Goal: Task Accomplishment & Management: Manage account settings

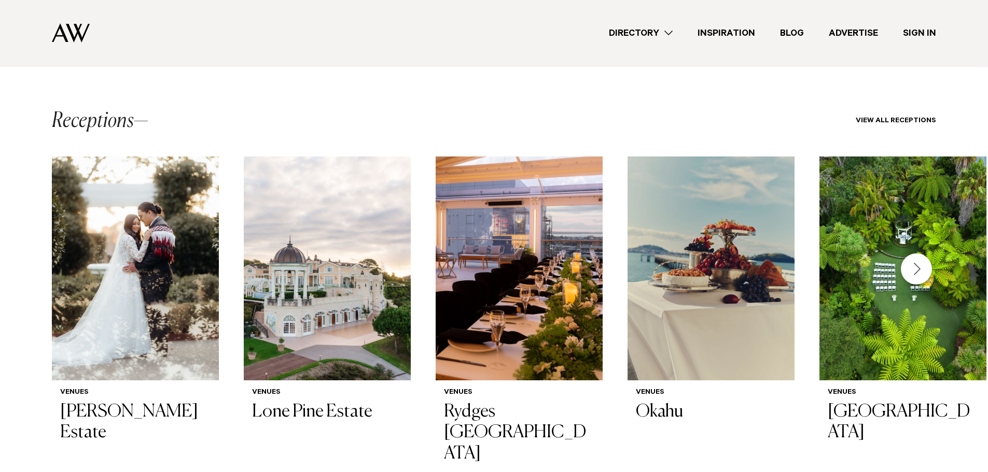
scroll to position [1534, 0]
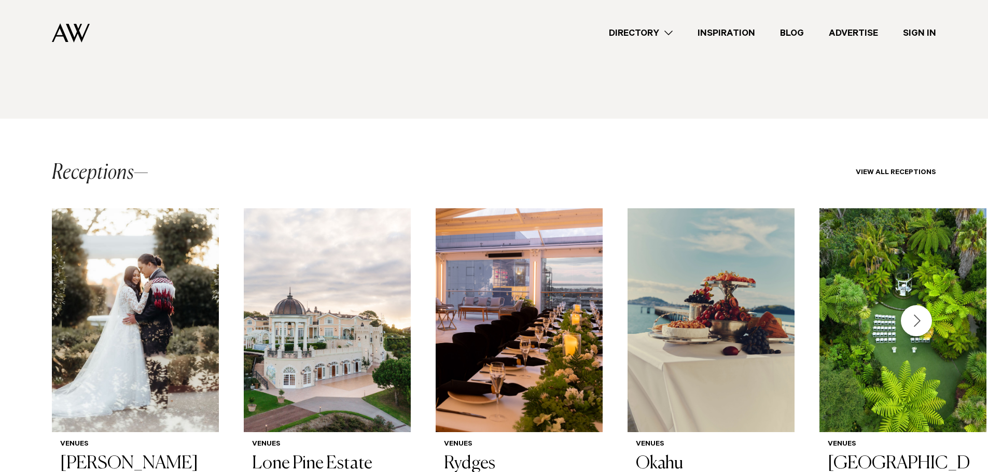
click at [921, 305] on div "Next slide" at bounding box center [916, 320] width 31 height 31
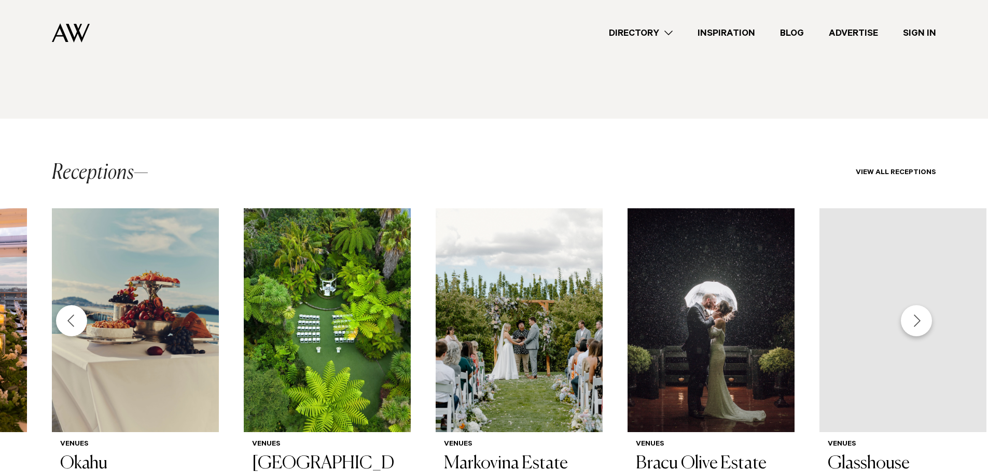
click at [920, 305] on div "Next slide" at bounding box center [916, 320] width 31 height 31
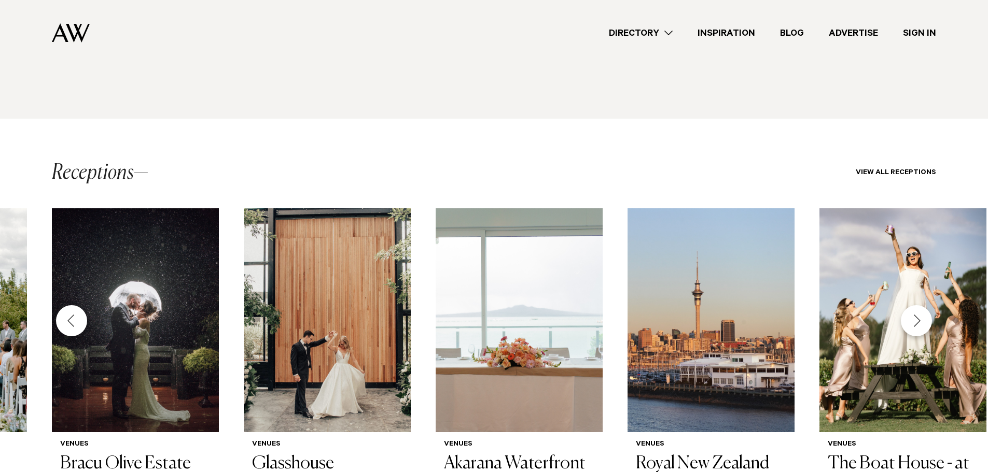
click at [920, 305] on div "Next slide" at bounding box center [916, 320] width 31 height 31
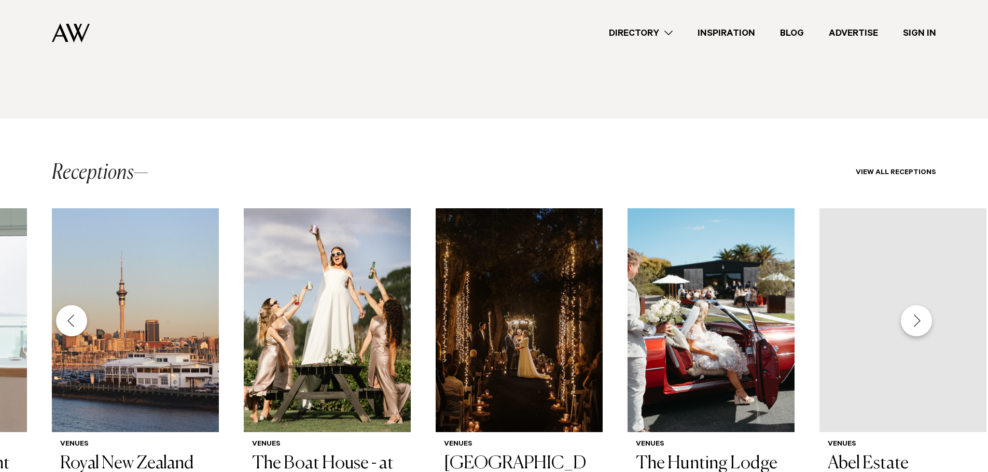
click at [920, 305] on div "Next slide" at bounding box center [916, 320] width 31 height 31
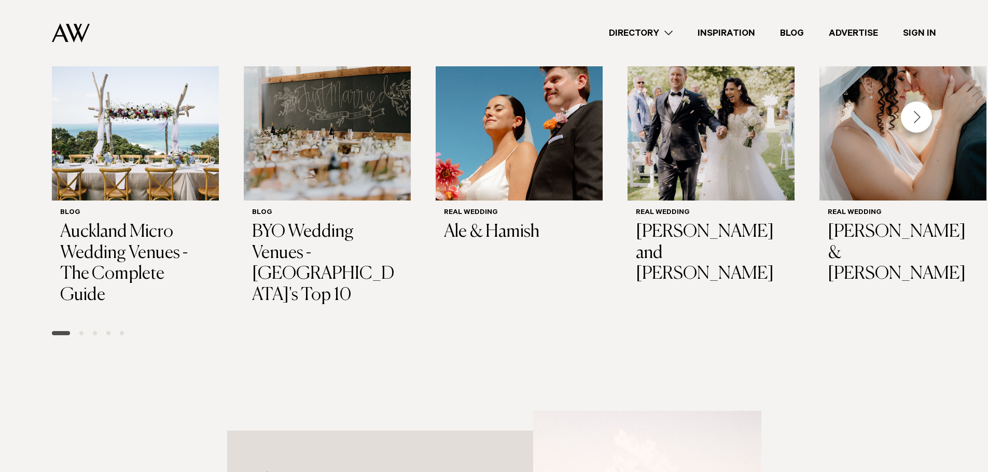
scroll to position [912, 0]
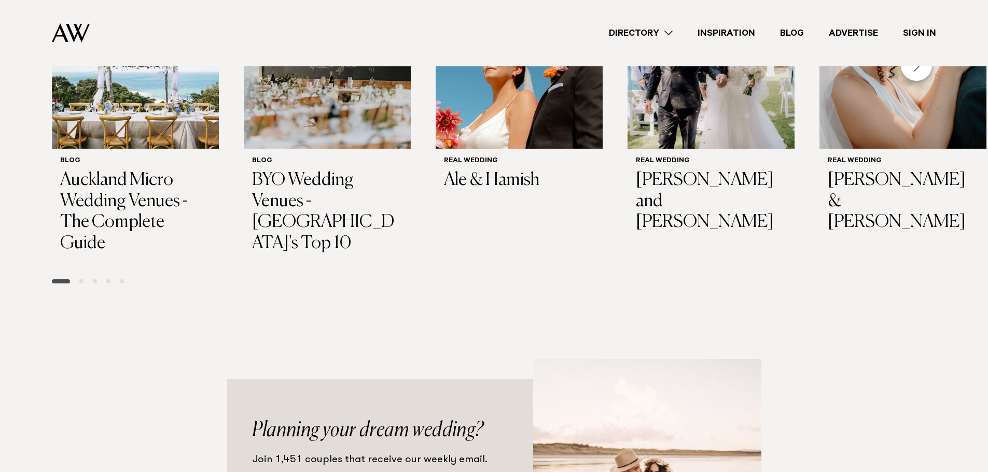
click at [919, 33] on link "Sign In" at bounding box center [920, 33] width 58 height 14
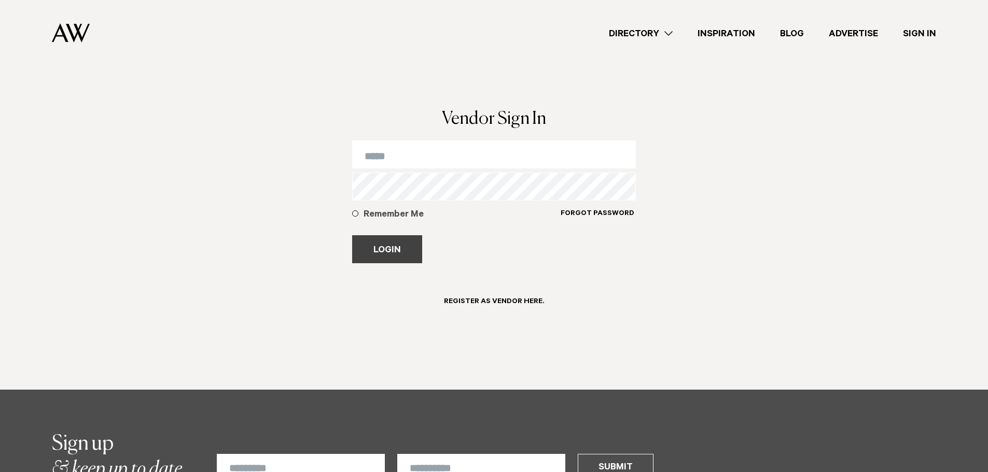
type input "**********"
click at [392, 242] on button "Login" at bounding box center [387, 249] width 70 height 28
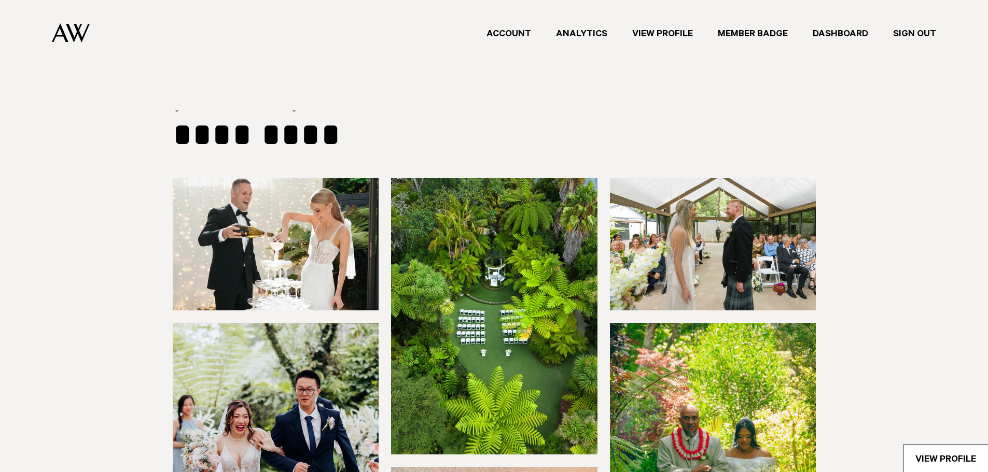
select select "***"
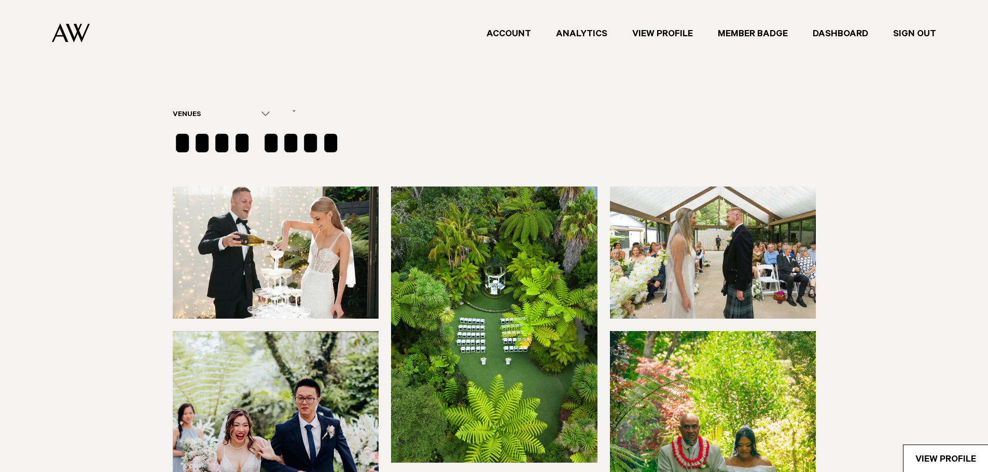
type input "**********"
select select "*"
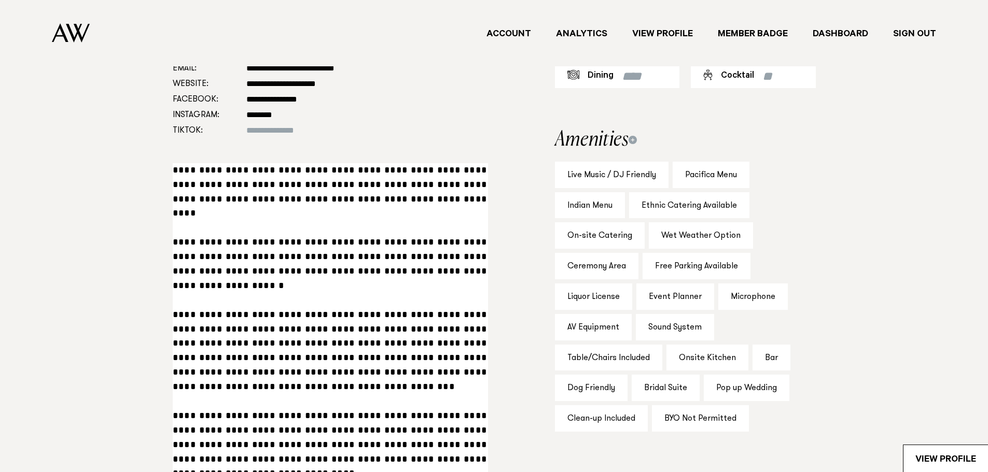
scroll to position [674, 0]
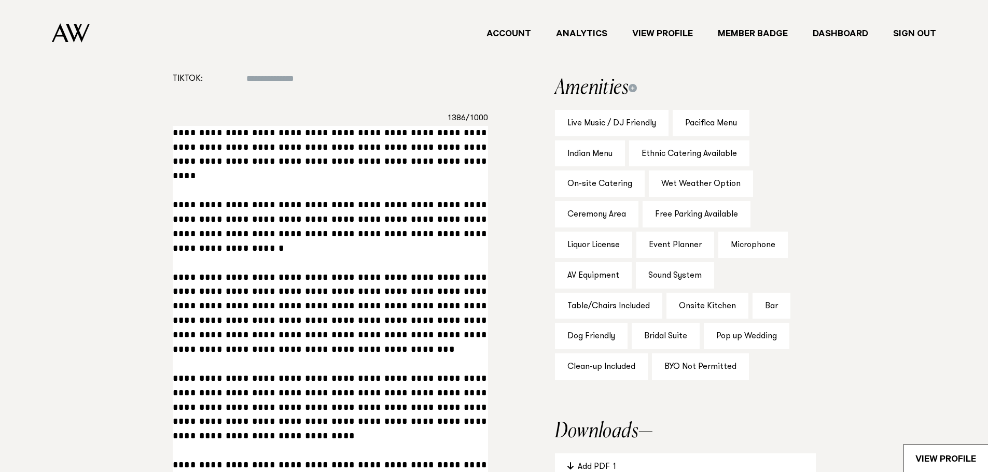
click at [239, 125] on section "**********" at bounding box center [330, 281] width 315 height 606
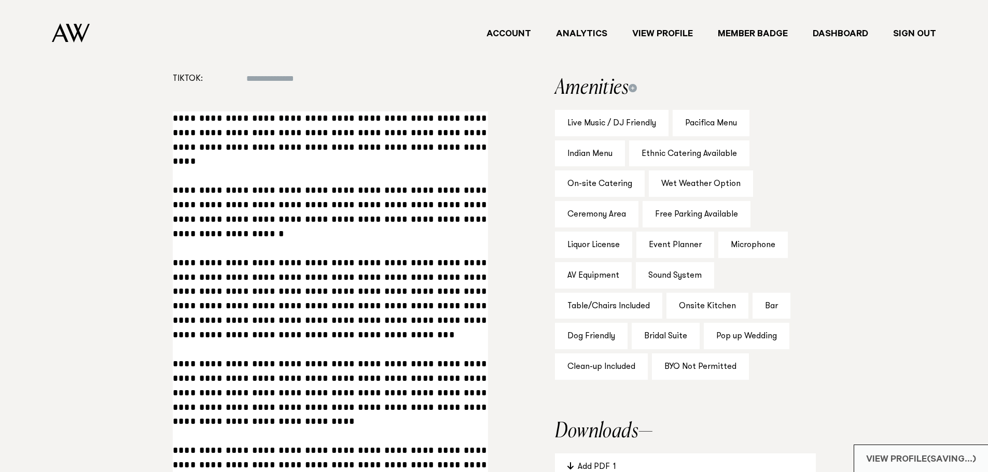
click at [456, 151] on textarea at bounding box center [330, 300] width 315 height 376
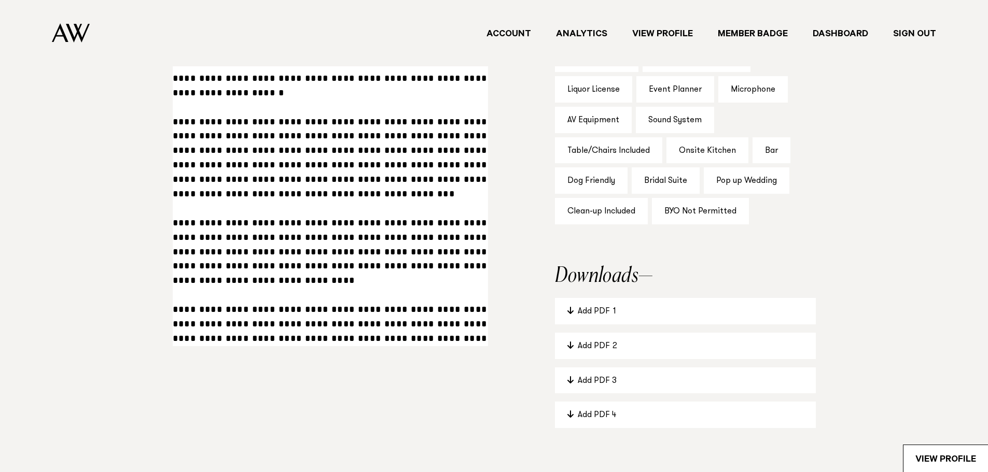
scroll to position [882, 0]
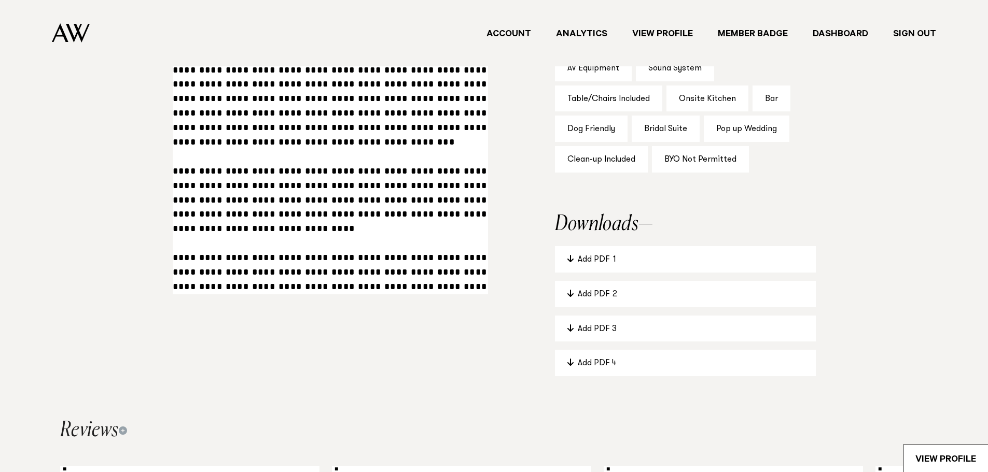
click at [337, 283] on textarea at bounding box center [330, 107] width 315 height 376
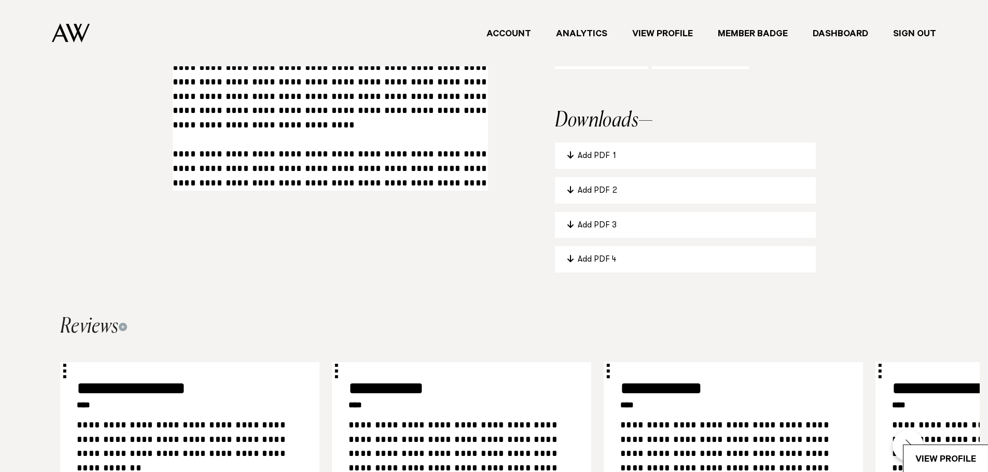
scroll to position [1193, 0]
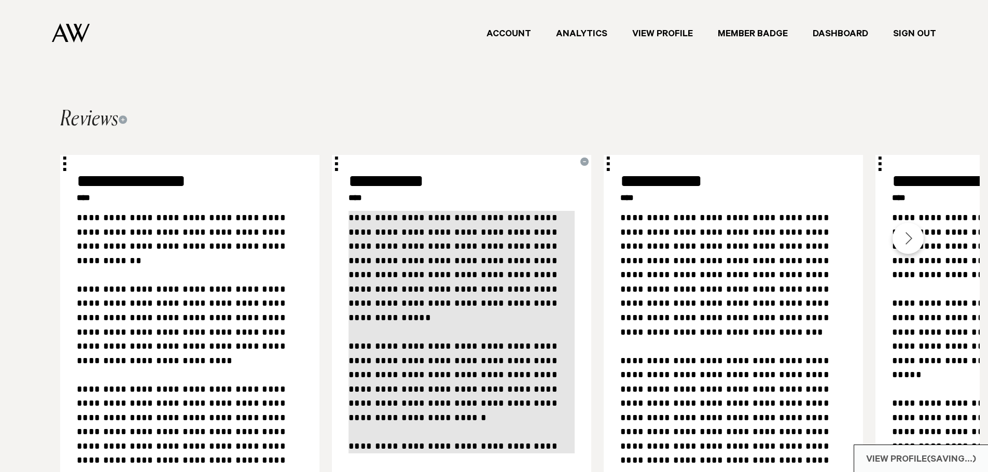
click at [489, 263] on textarea "**********" at bounding box center [462, 332] width 226 height 243
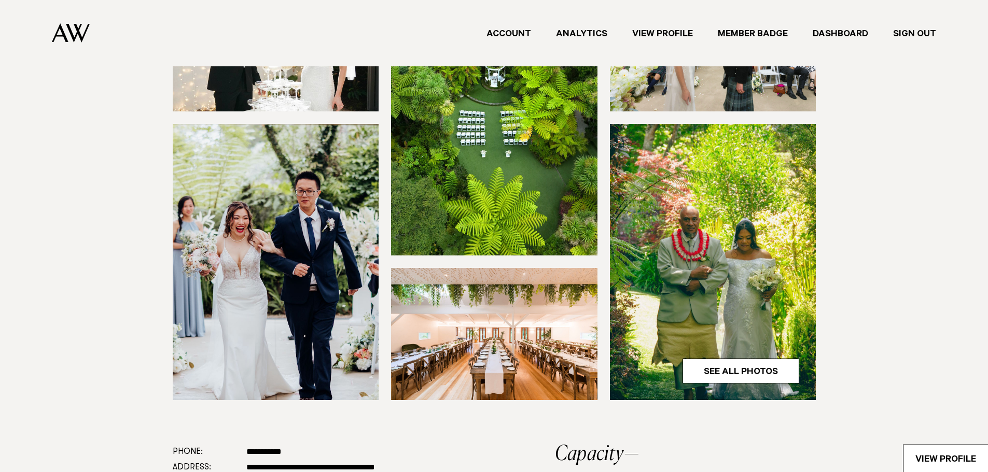
scroll to position [0, 0]
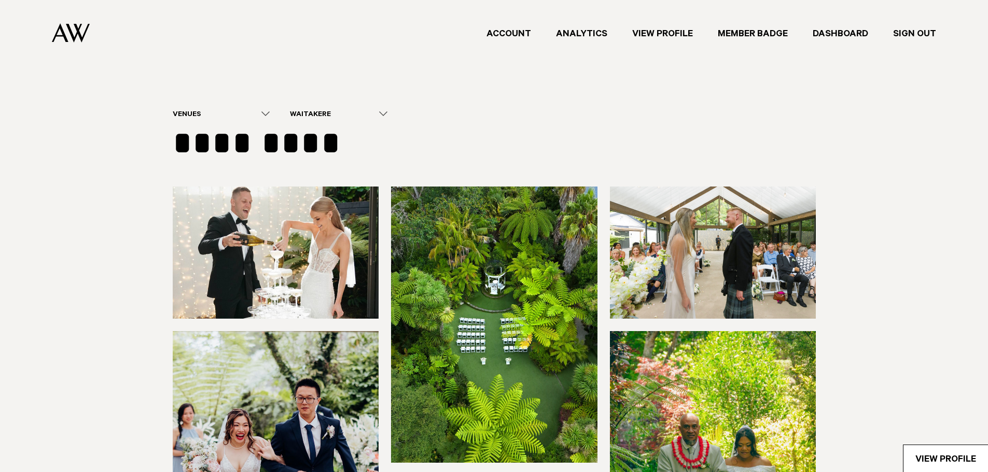
click at [494, 270] on img at bounding box center [494, 325] width 206 height 276
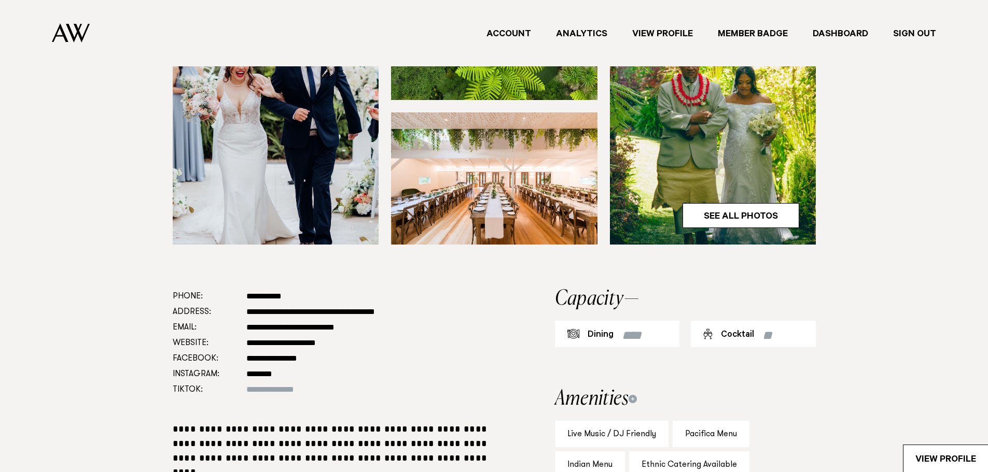
scroll to position [467, 0]
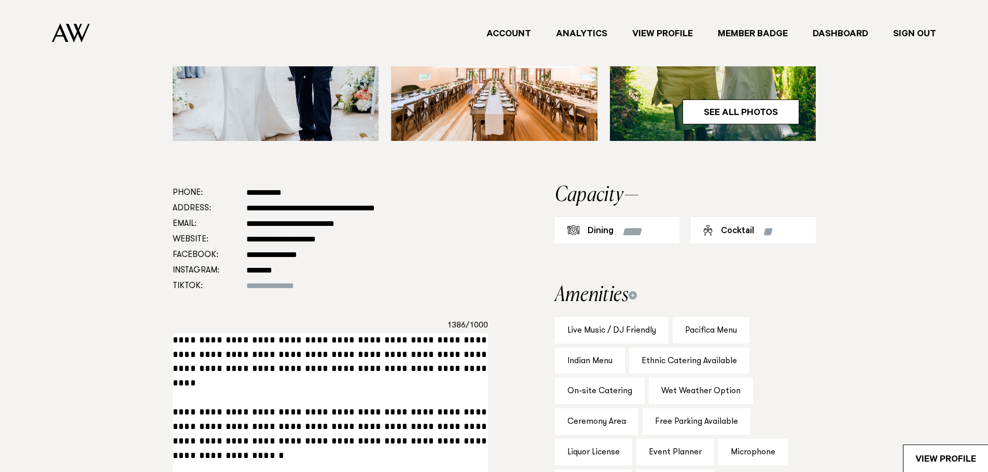
drag, startPoint x: 175, startPoint y: 338, endPoint x: 182, endPoint y: 338, distance: 6.8
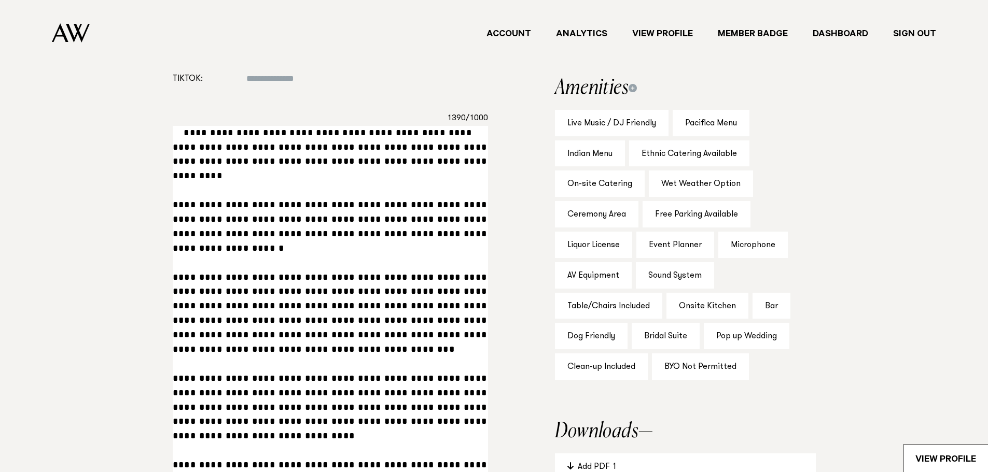
scroll to position [778, 0]
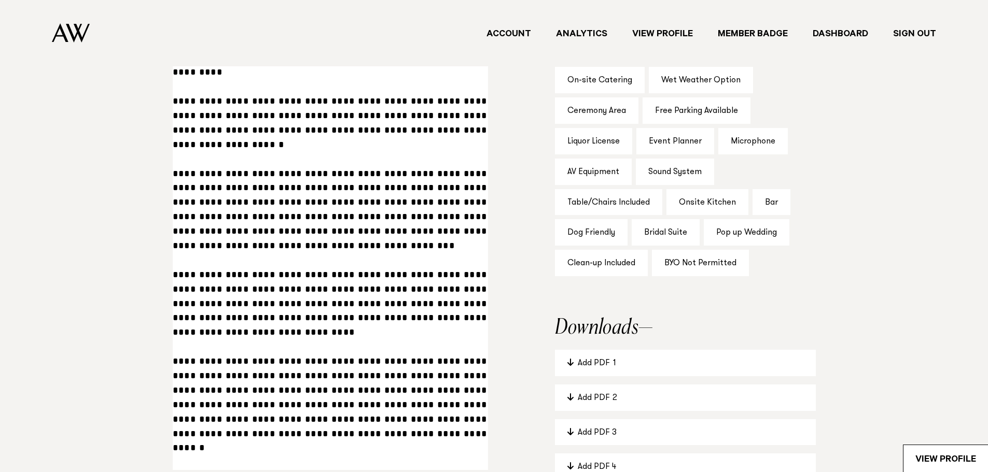
drag, startPoint x: 173, startPoint y: 375, endPoint x: 329, endPoint y: 447, distance: 172.0
click at [329, 447] on textarea at bounding box center [330, 246] width 315 height 449
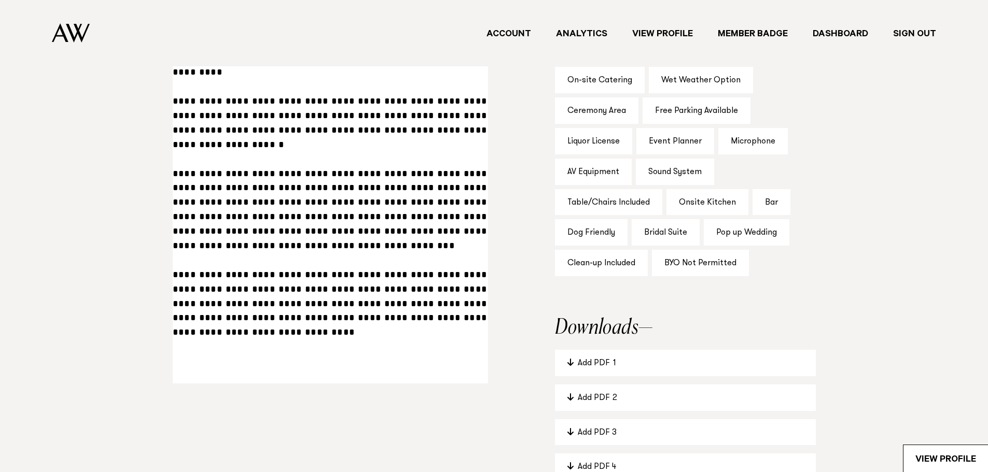
click at [390, 116] on textarea "**********" at bounding box center [330, 203] width 315 height 362
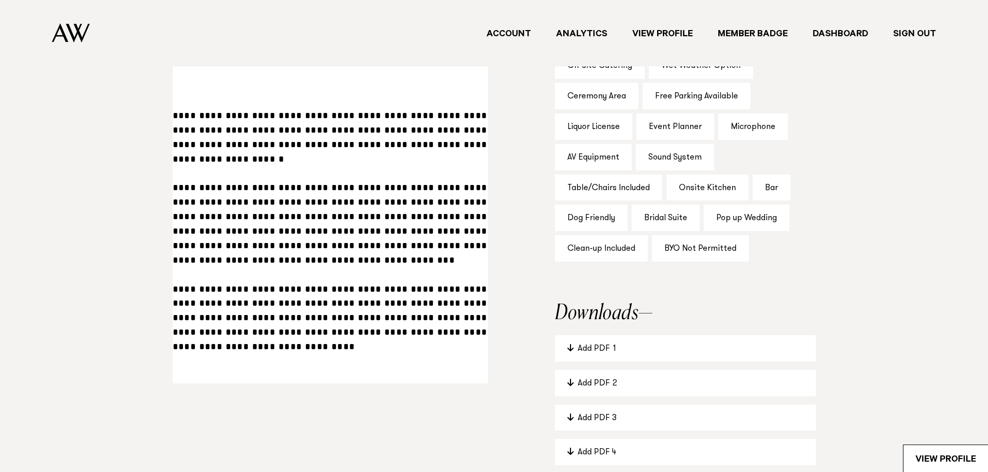
scroll to position [807, 0]
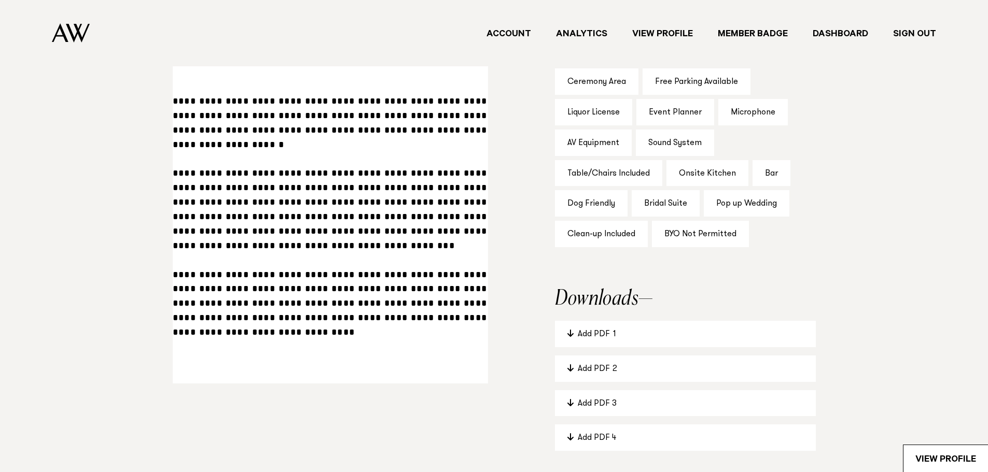
paste textarea "**********"
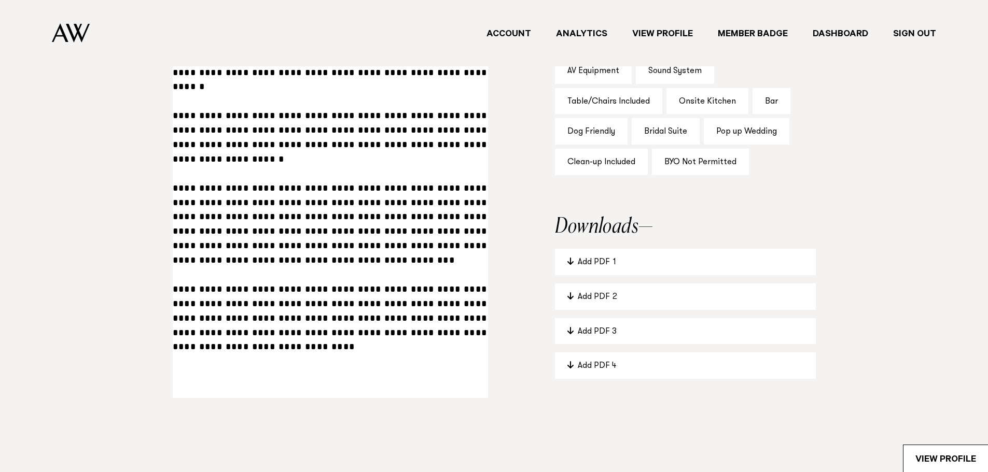
scroll to position [672, 0]
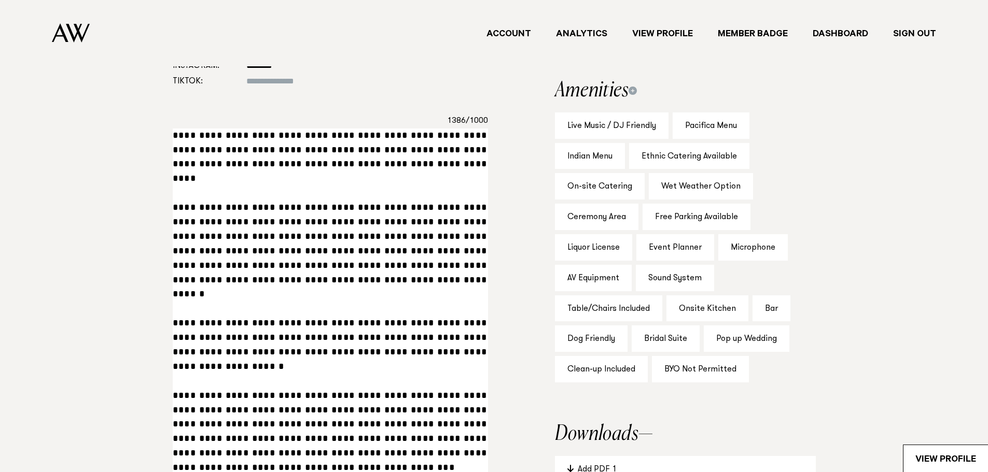
click at [174, 134] on textarea at bounding box center [330, 317] width 315 height 376
paste textarea "**********"
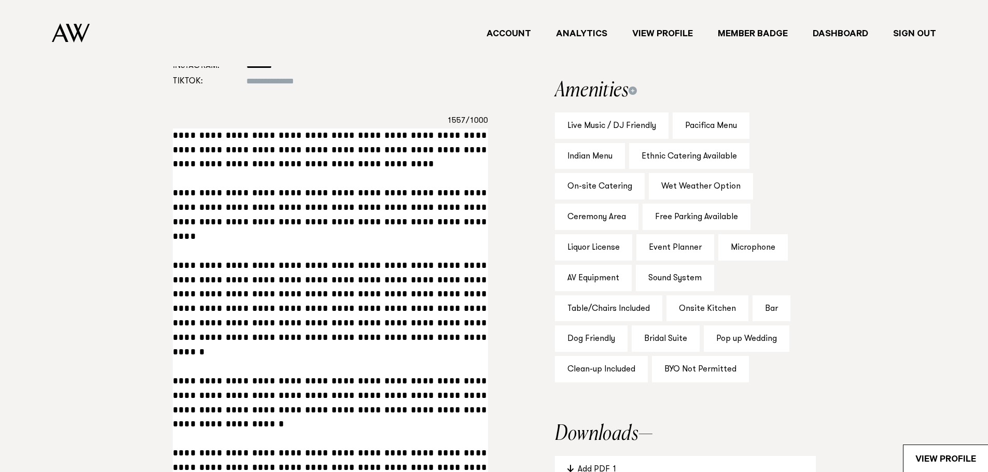
click at [174, 134] on textarea at bounding box center [330, 353] width 315 height 449
click at [384, 162] on textarea at bounding box center [330, 353] width 315 height 449
click at [369, 162] on textarea at bounding box center [330, 353] width 315 height 449
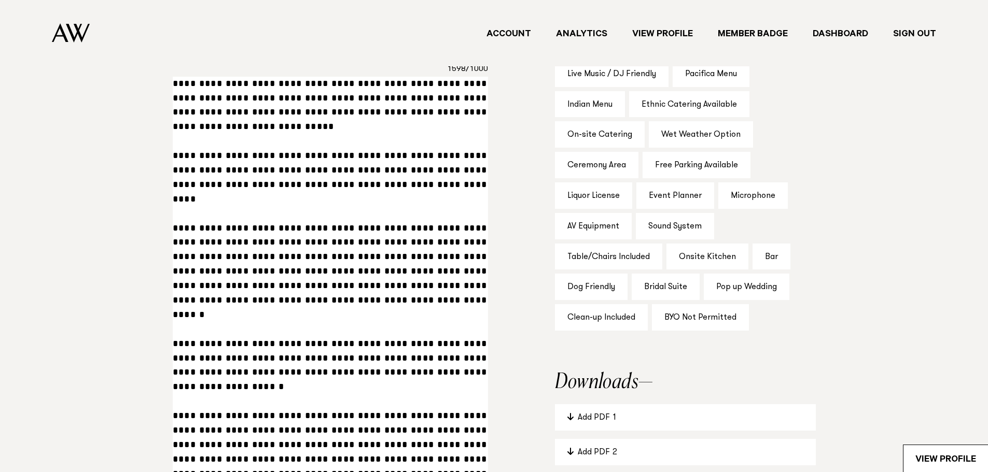
scroll to position [620, 0]
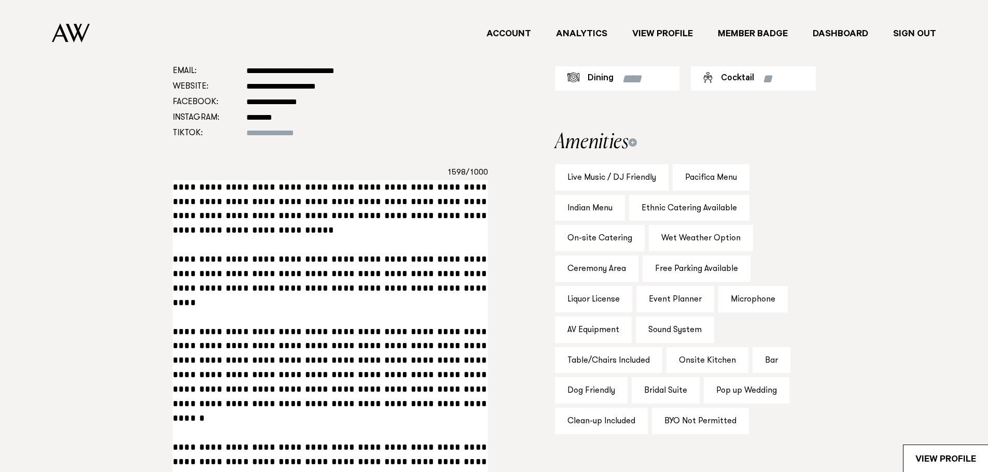
paste textarea "**********"
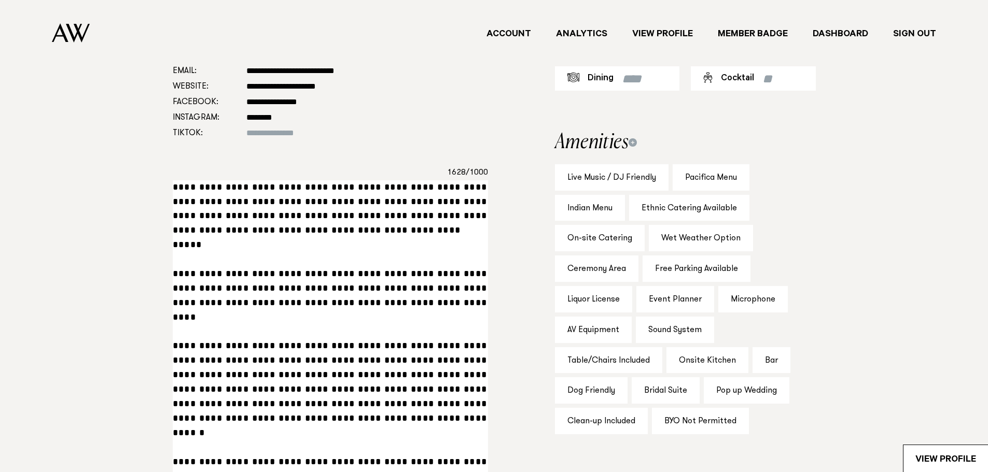
drag, startPoint x: 184, startPoint y: 182, endPoint x: 339, endPoint y: 187, distance: 155.1
click at [339, 187] on textarea at bounding box center [330, 411] width 315 height 463
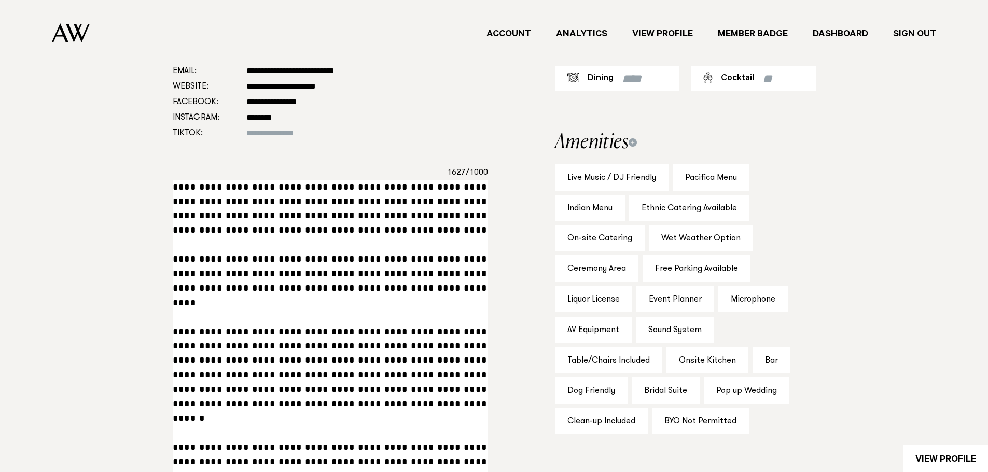
click at [184, 185] on textarea at bounding box center [330, 411] width 315 height 463
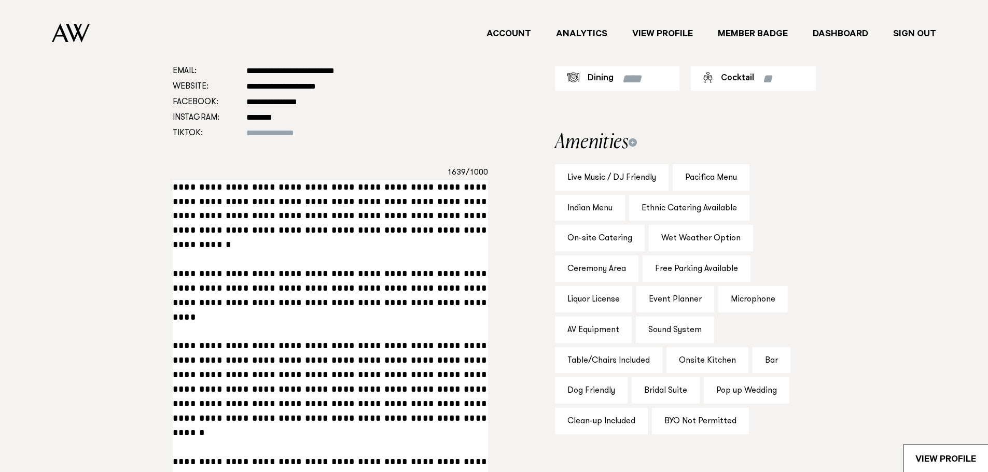
click at [418, 188] on textarea at bounding box center [330, 411] width 315 height 463
click at [173, 230] on textarea at bounding box center [330, 411] width 315 height 463
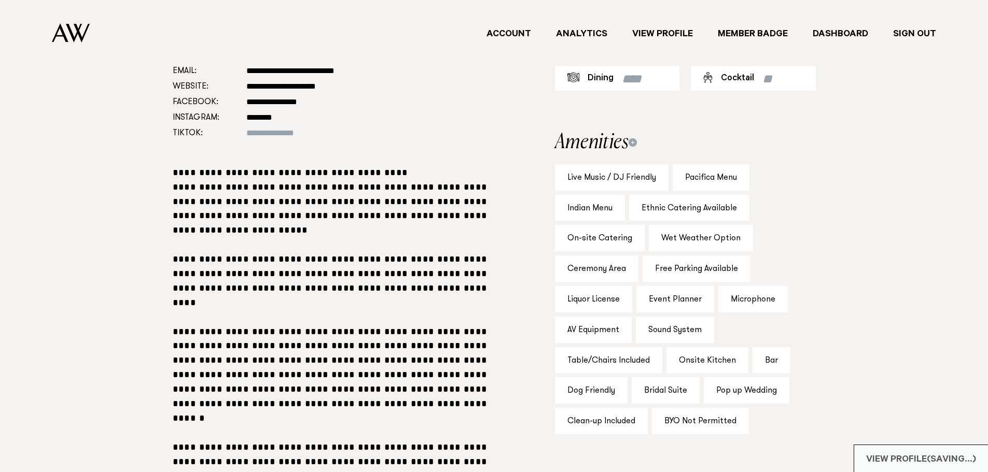
click at [926, 458] on div "View Profile (Saving...)" at bounding box center [921, 458] width 134 height 27
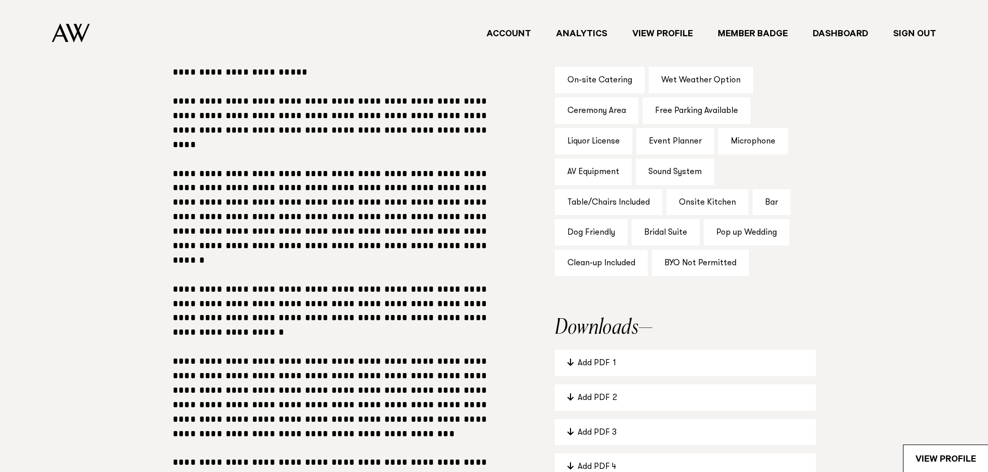
scroll to position [467, 0]
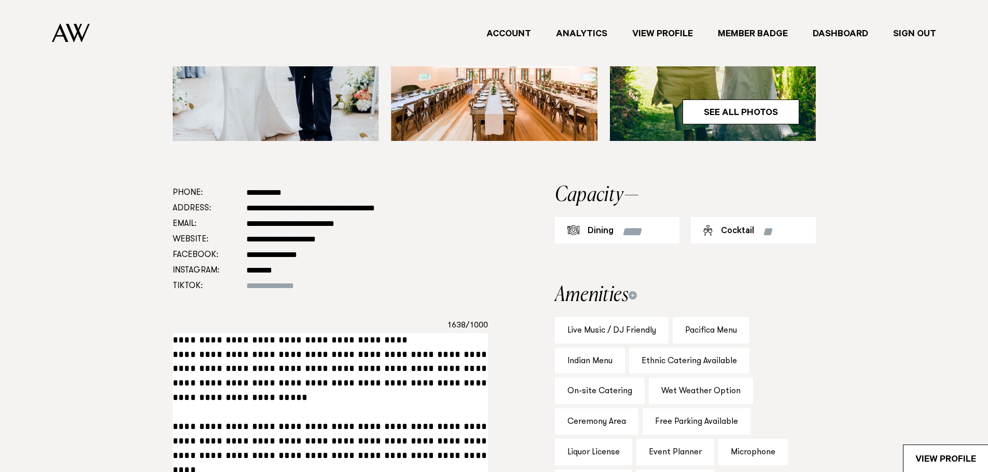
drag, startPoint x: 184, startPoint y: 338, endPoint x: 201, endPoint y: 342, distance: 17.6
drag, startPoint x: 465, startPoint y: 384, endPoint x: 476, endPoint y: 393, distance: 14.4
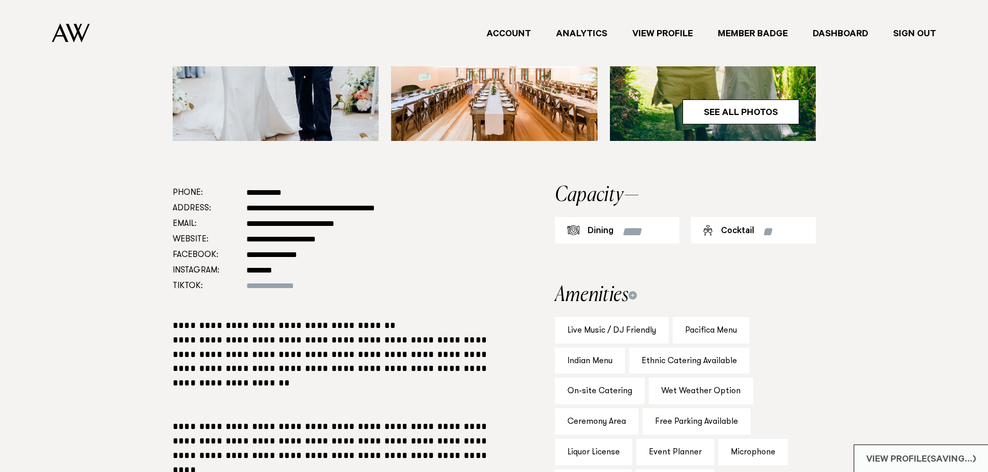
click at [953, 456] on div "View Profile (Saving...)" at bounding box center [921, 458] width 134 height 27
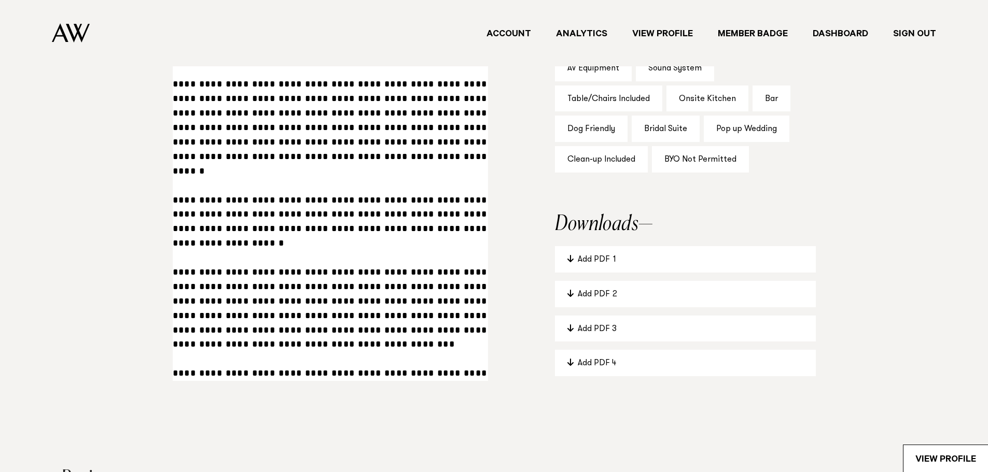
scroll to position [896, 0]
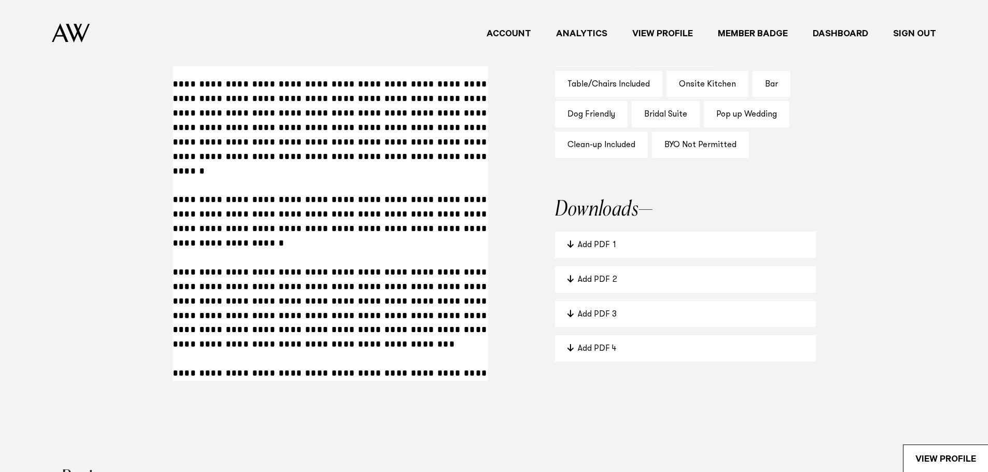
click at [192, 344] on textarea at bounding box center [330, 142] width 315 height 477
type textarea "**********"
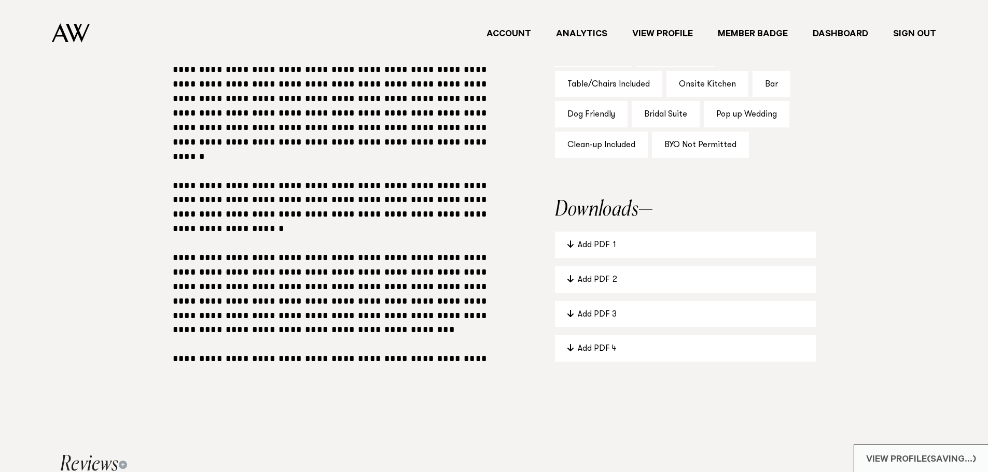
scroll to position [882, 0]
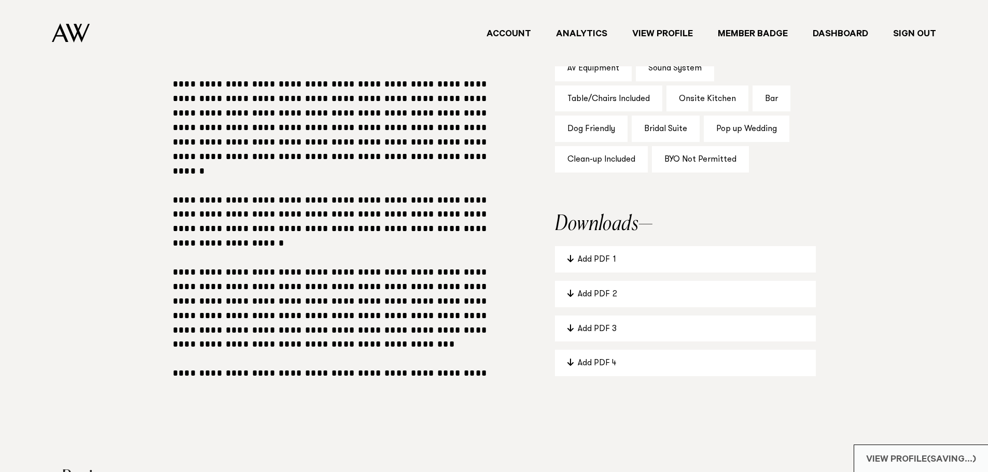
click at [946, 463] on div "View Profile (Saving...)" at bounding box center [921, 458] width 134 height 27
click at [946, 463] on link "View Profile" at bounding box center [946, 459] width 85 height 27
click at [915, 33] on link "Sign Out" at bounding box center [915, 33] width 68 height 14
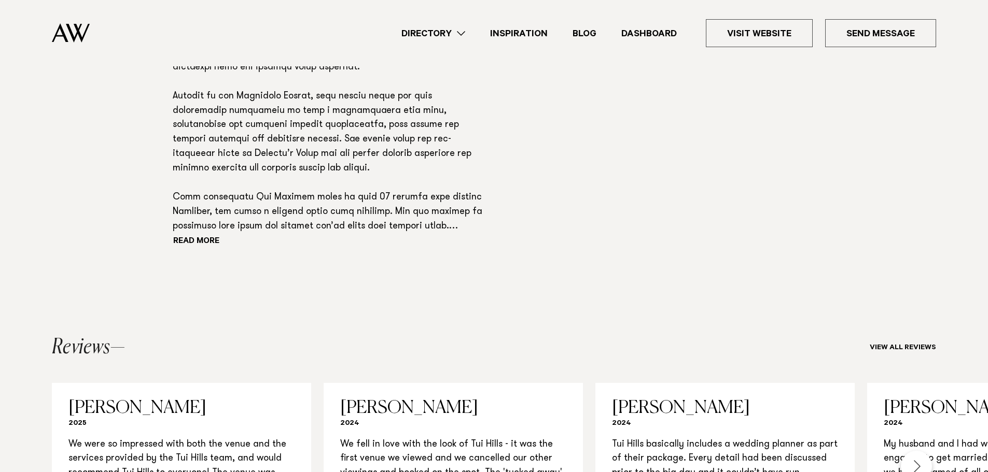
scroll to position [840, 0]
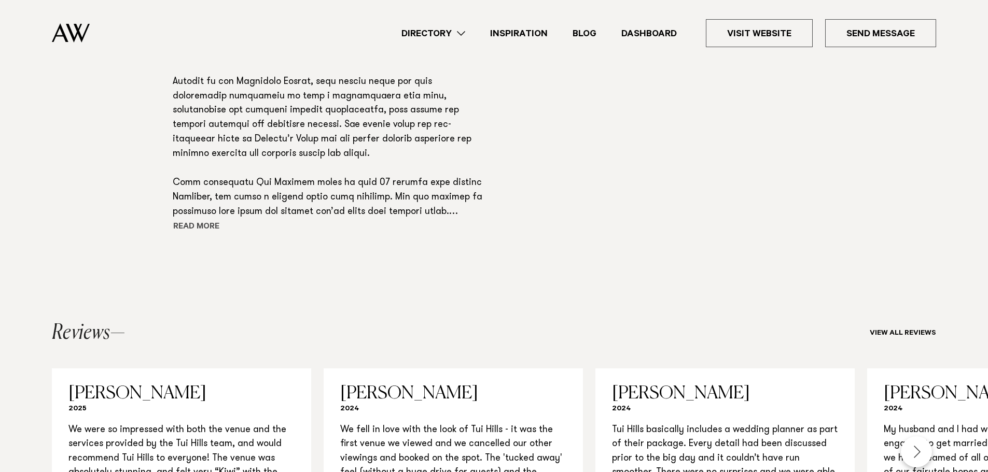
click at [194, 227] on button "Read more" at bounding box center [219, 228] width 93 height 16
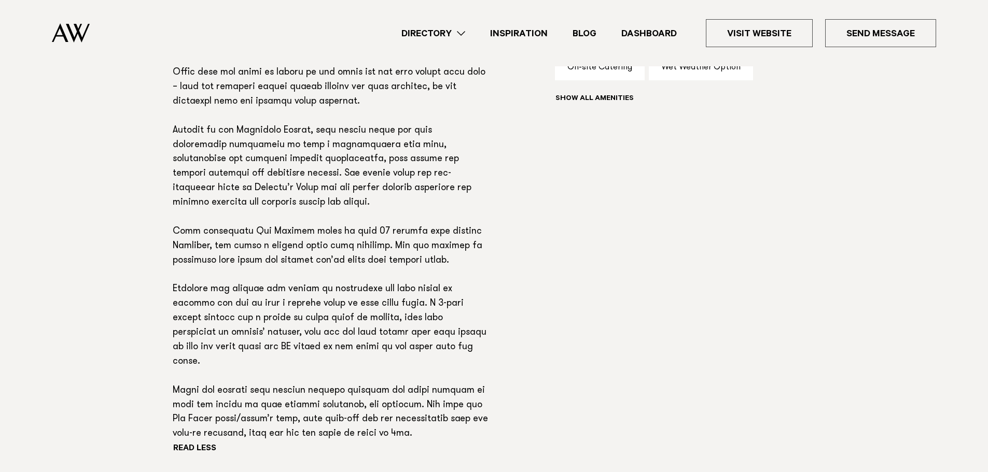
scroll to position [895, 0]
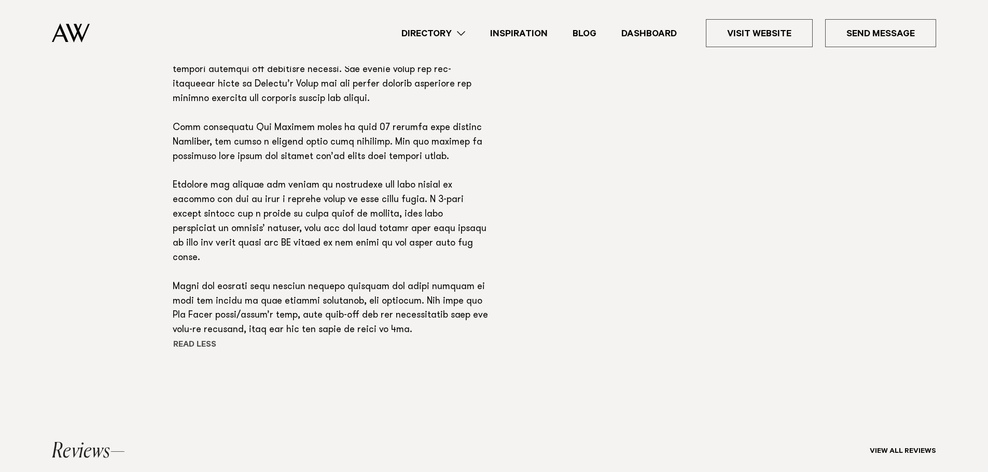
click at [193, 338] on button "Read more" at bounding box center [218, 346] width 90 height 16
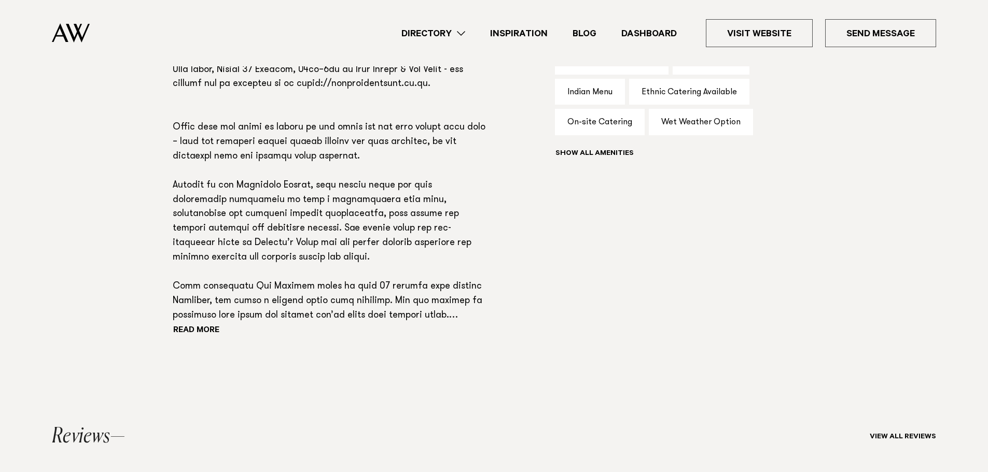
scroll to position [632, 0]
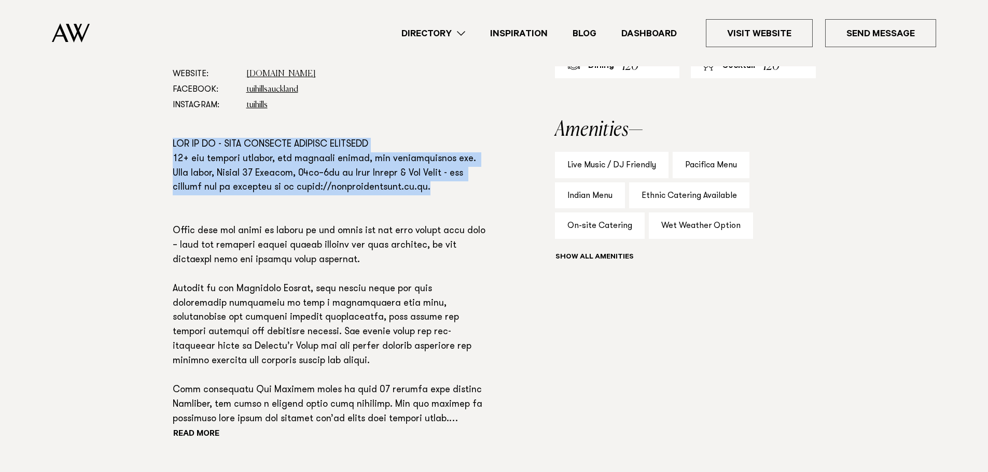
drag, startPoint x: 173, startPoint y: 144, endPoint x: 434, endPoint y: 194, distance: 265.7
click at [434, 194] on p at bounding box center [330, 282] width 315 height 289
copy p "SEE US AT - WEST AUCKLAND WEDDING SHOWCASE 20+ top wedding vendors, two stunnin…"
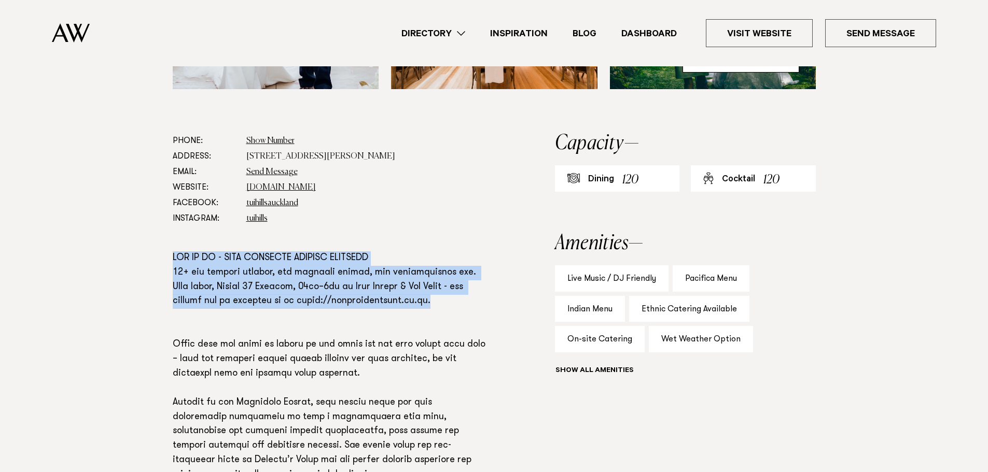
scroll to position [571, 0]
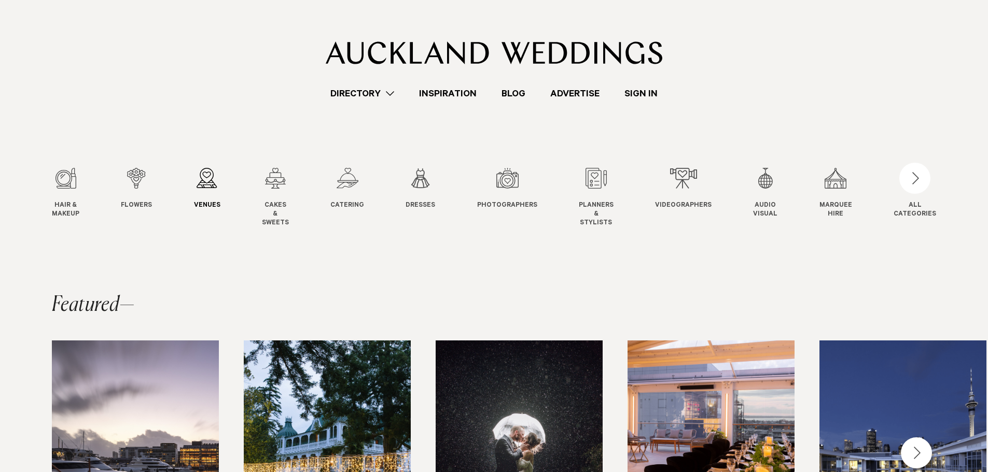
click at [203, 185] on div "3 / 12" at bounding box center [207, 178] width 26 height 21
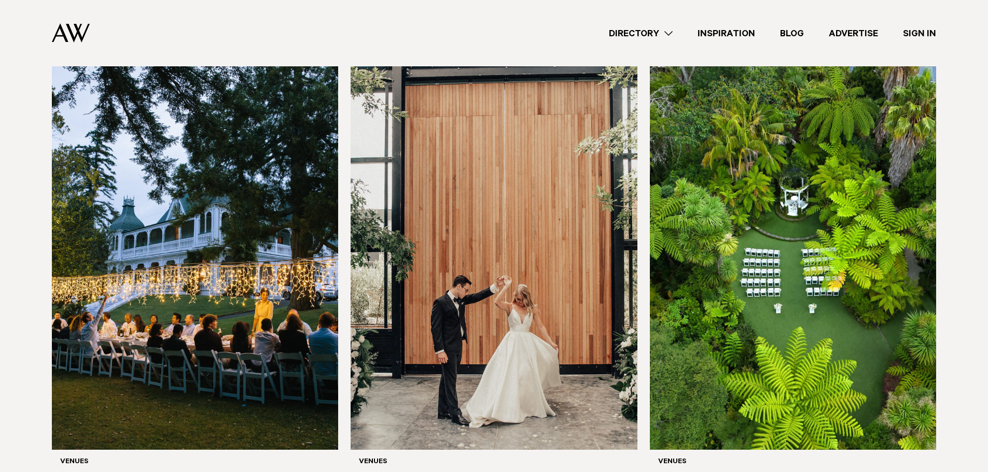
scroll to position [2126, 0]
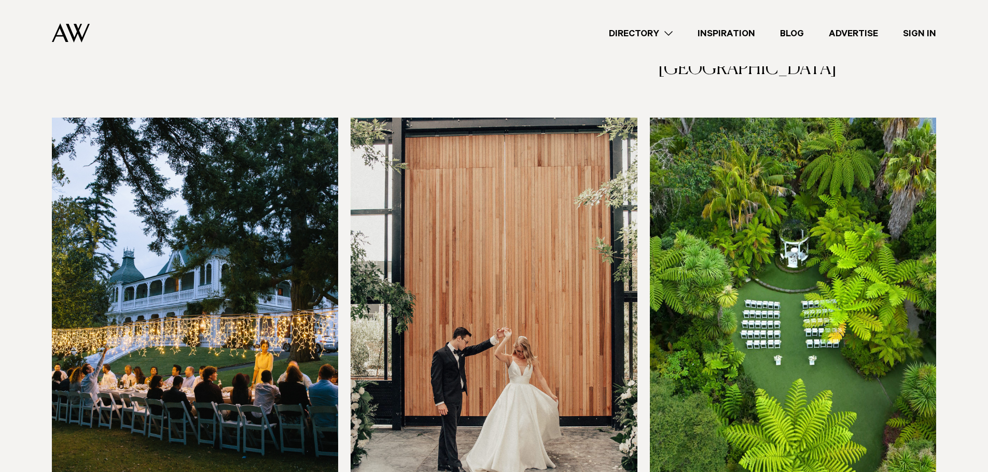
click at [795, 154] on img at bounding box center [793, 310] width 286 height 384
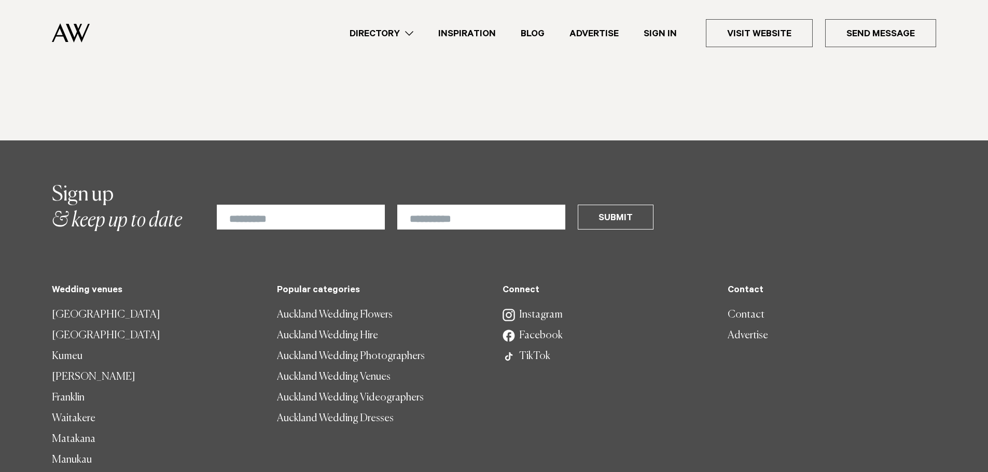
scroll to position [2490, 0]
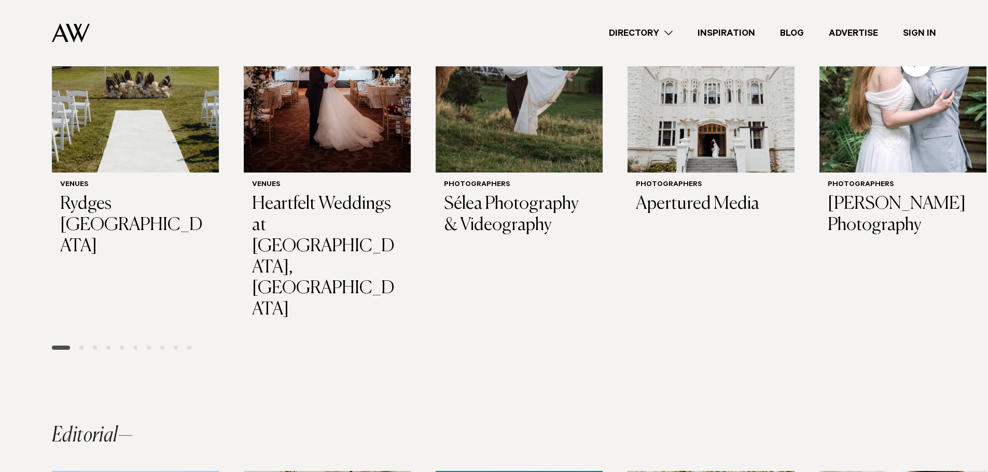
scroll to position [603, 0]
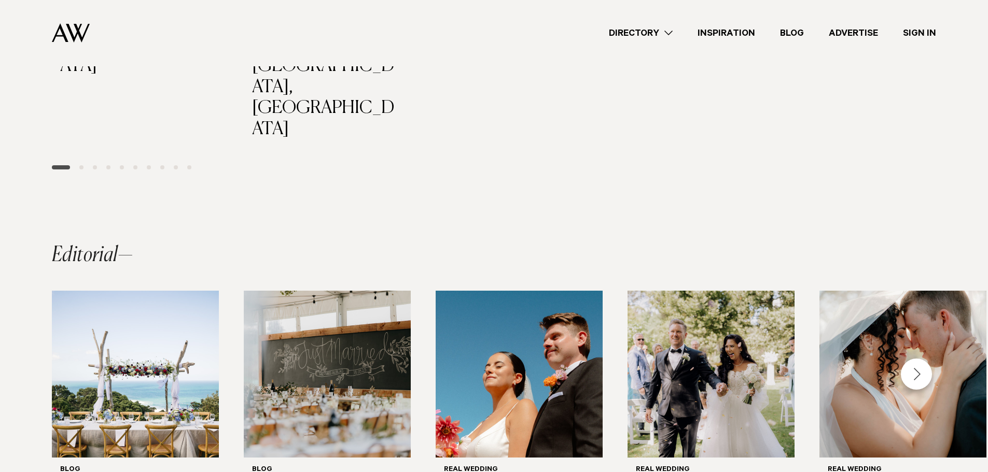
click at [918, 35] on link "Sign In" at bounding box center [920, 33] width 58 height 14
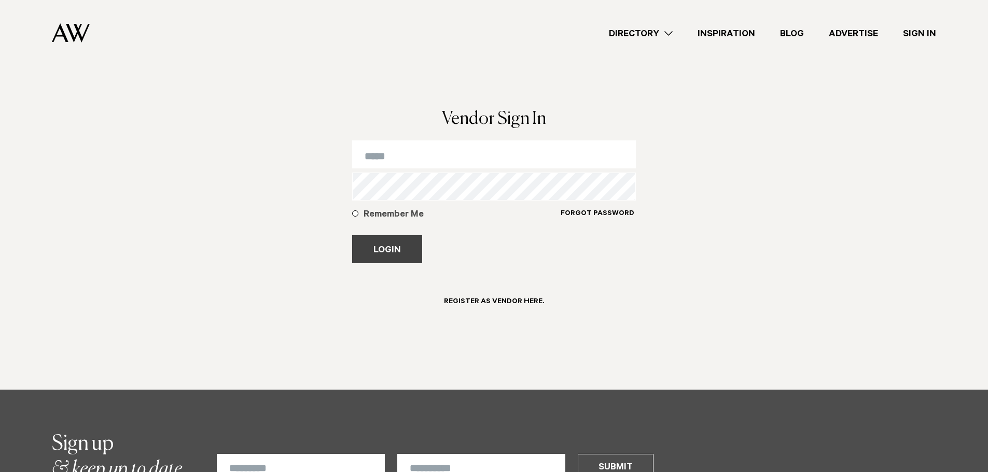
type input "**********"
click at [383, 251] on button "Login" at bounding box center [387, 249] width 70 height 28
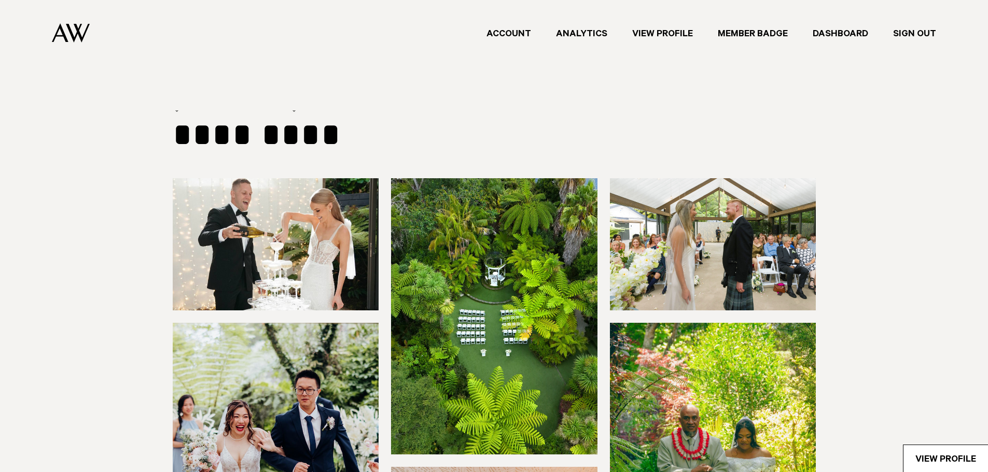
select select "***"
select select "*"
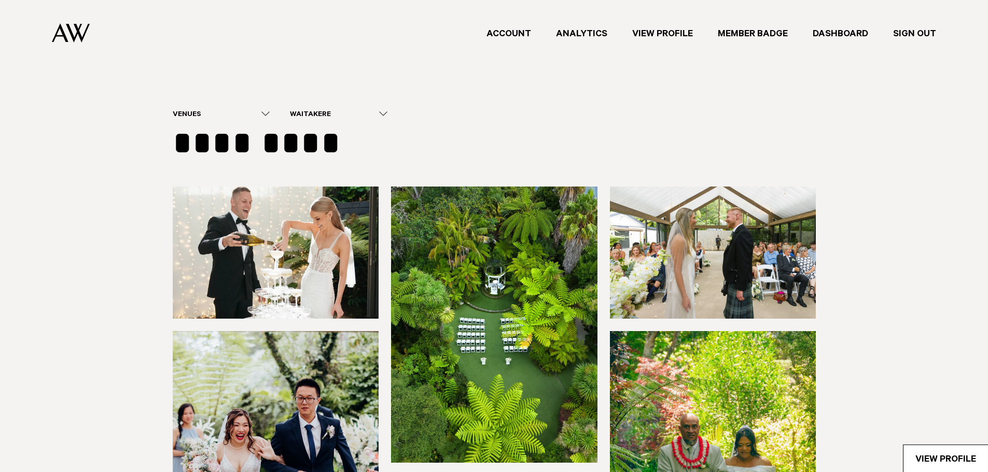
type input "**********"
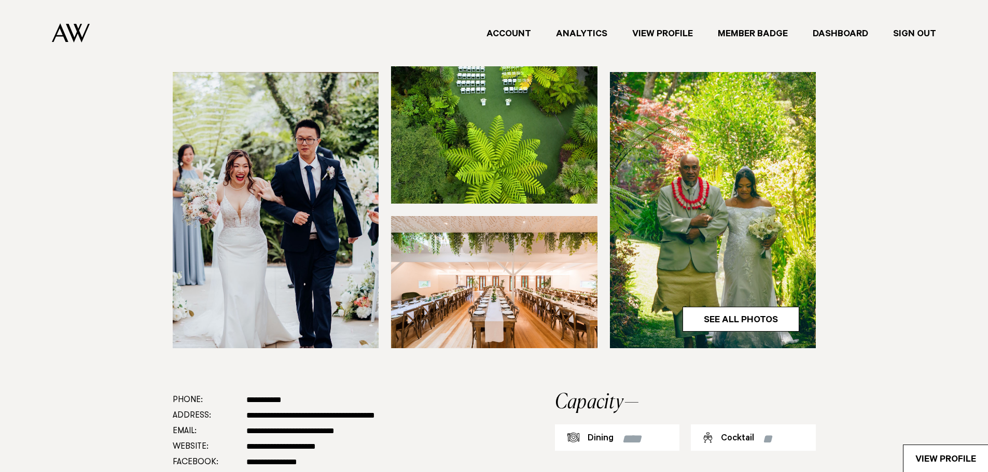
scroll to position [467, 0]
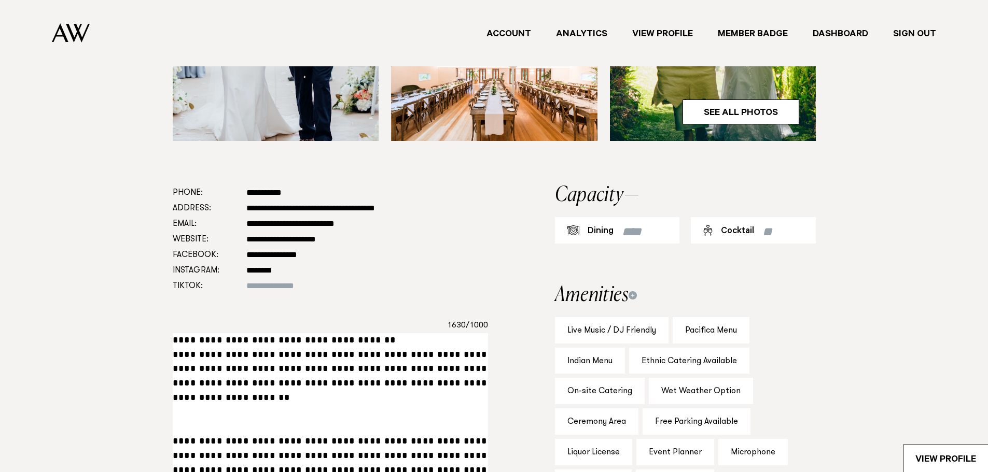
drag, startPoint x: 345, startPoint y: 381, endPoint x: 313, endPoint y: 380, distance: 32.7
drag, startPoint x: 172, startPoint y: 338, endPoint x: 444, endPoint y: 384, distance: 275.7
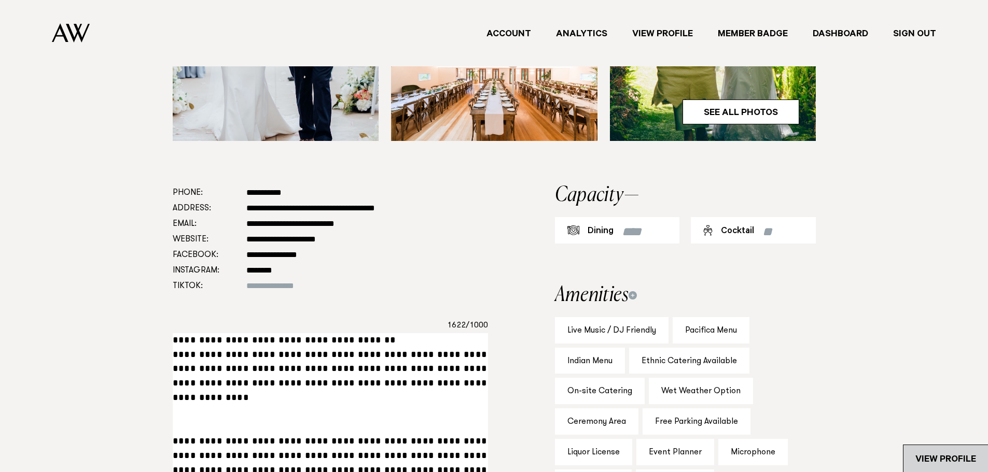
type textarea "**********"
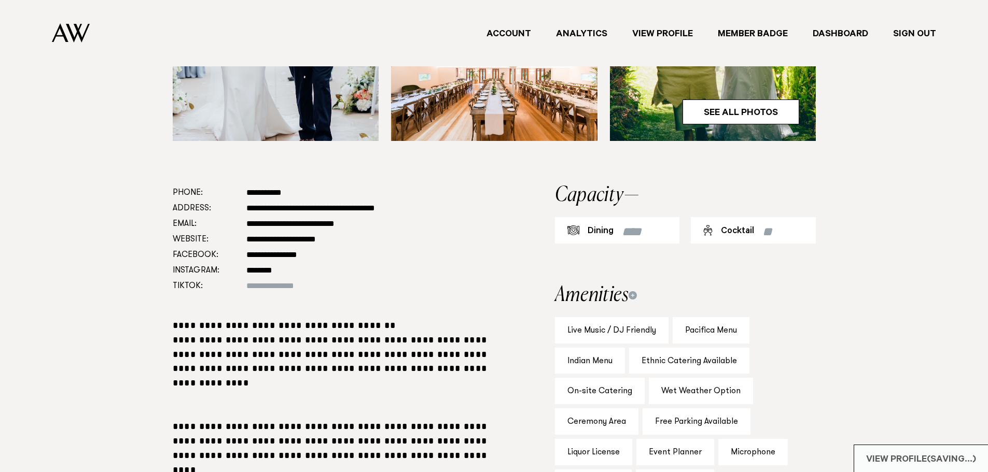
click at [956, 454] on div "View Profile (Saving...)" at bounding box center [921, 458] width 134 height 27
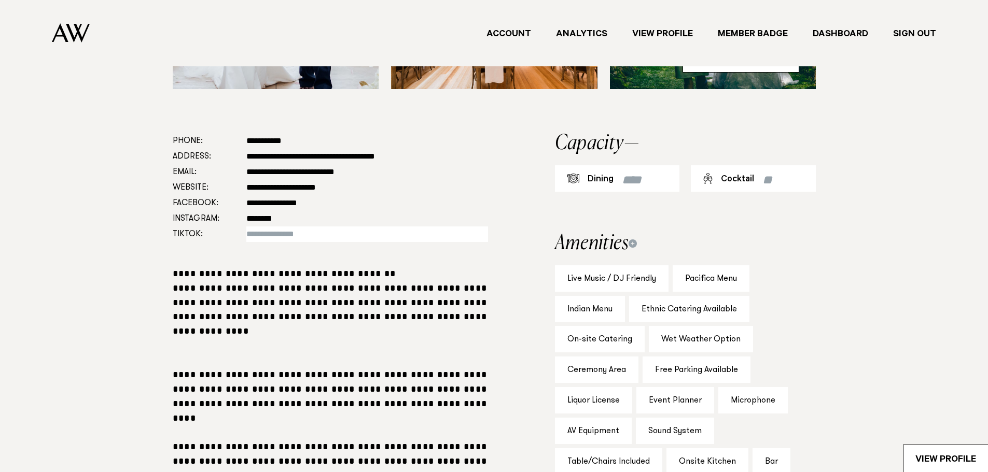
scroll to position [571, 0]
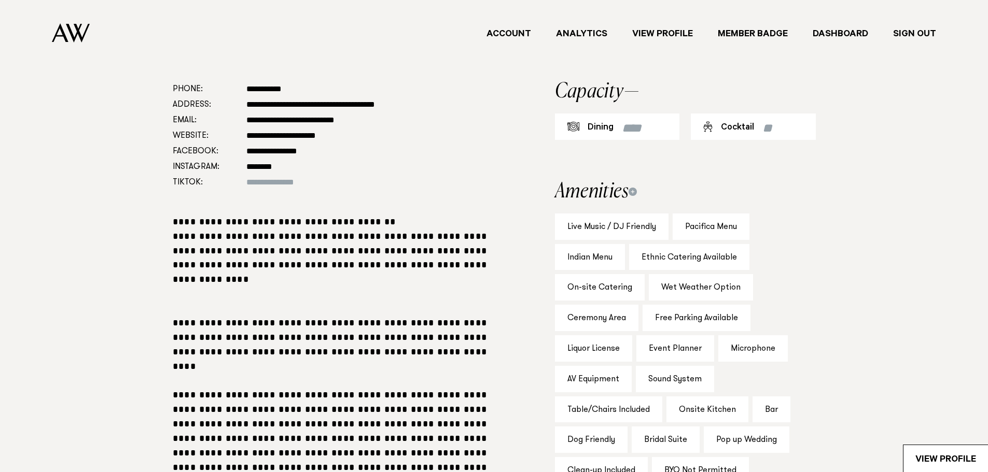
click at [912, 36] on link "Sign Out" at bounding box center [915, 33] width 68 height 14
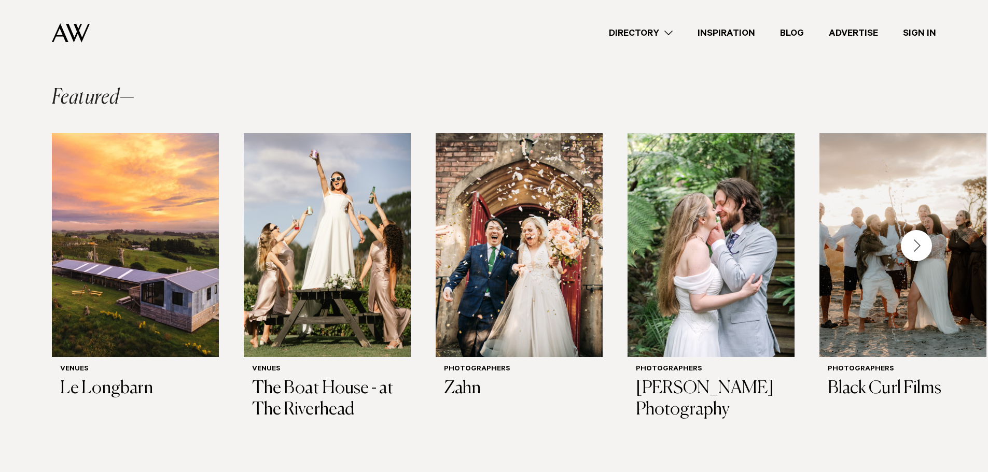
scroll to position [82, 0]
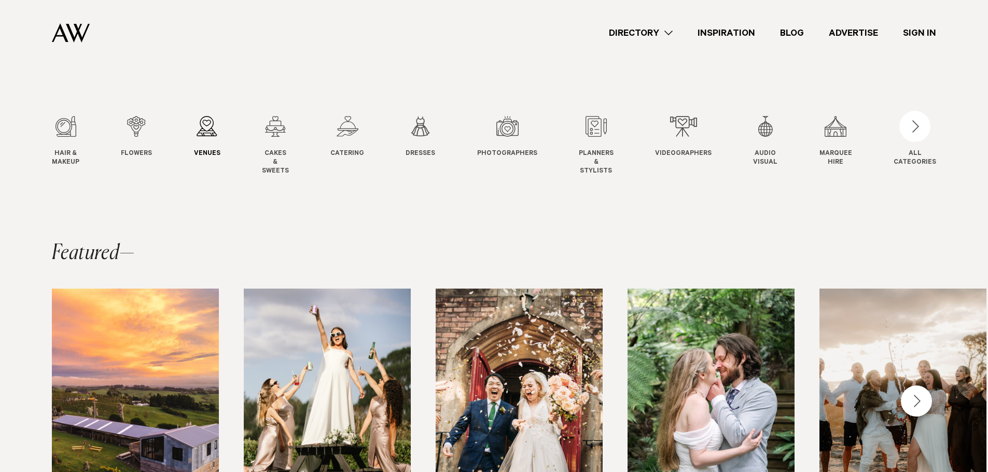
click at [207, 130] on div "3 / 12" at bounding box center [207, 126] width 26 height 21
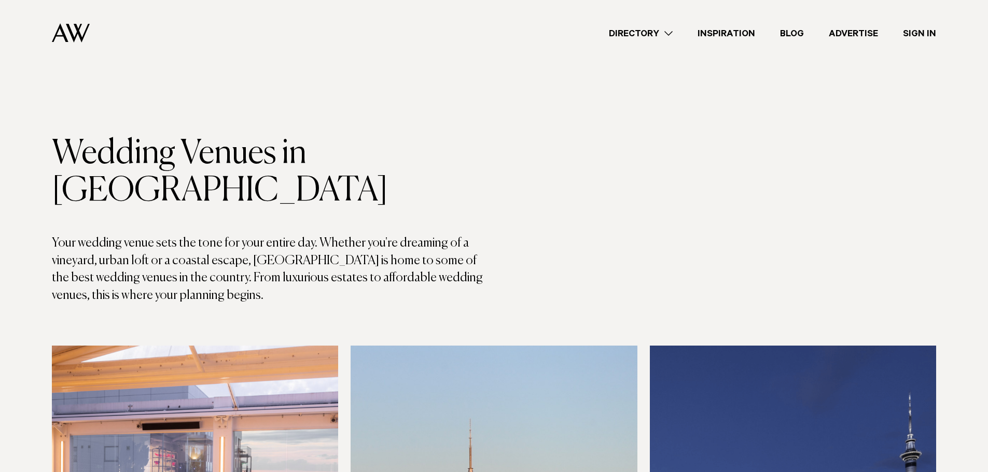
click at [917, 31] on link "Sign In" at bounding box center [920, 33] width 58 height 14
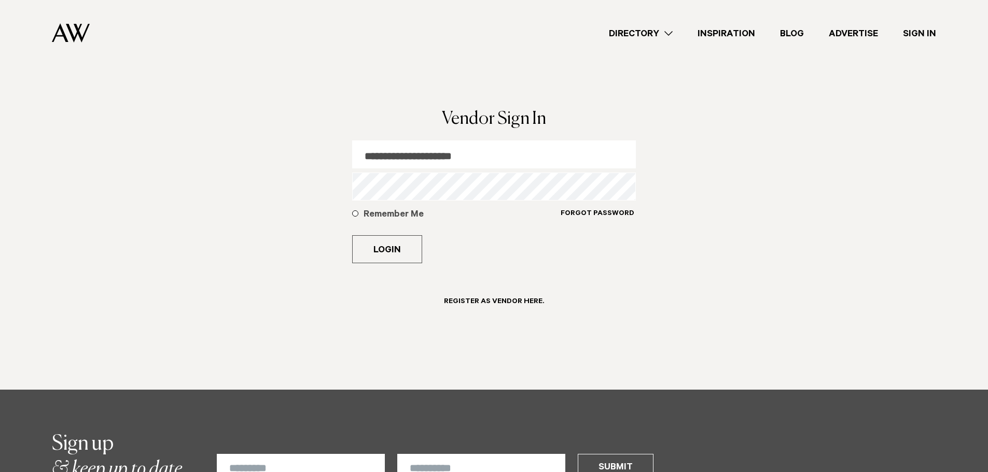
click at [438, 149] on input "**********" at bounding box center [494, 155] width 284 height 28
type input "**********"
click at [379, 247] on button "Login" at bounding box center [387, 249] width 70 height 28
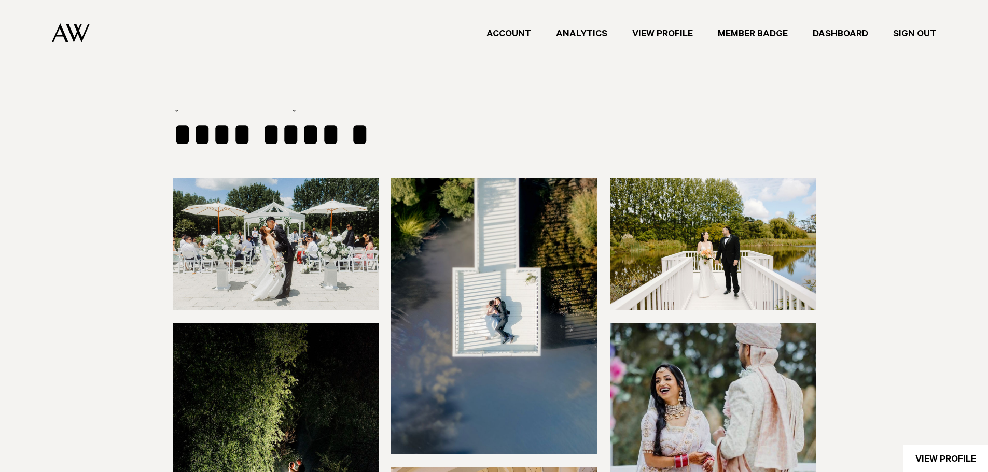
type input "**********"
select select "***"
select select "*"
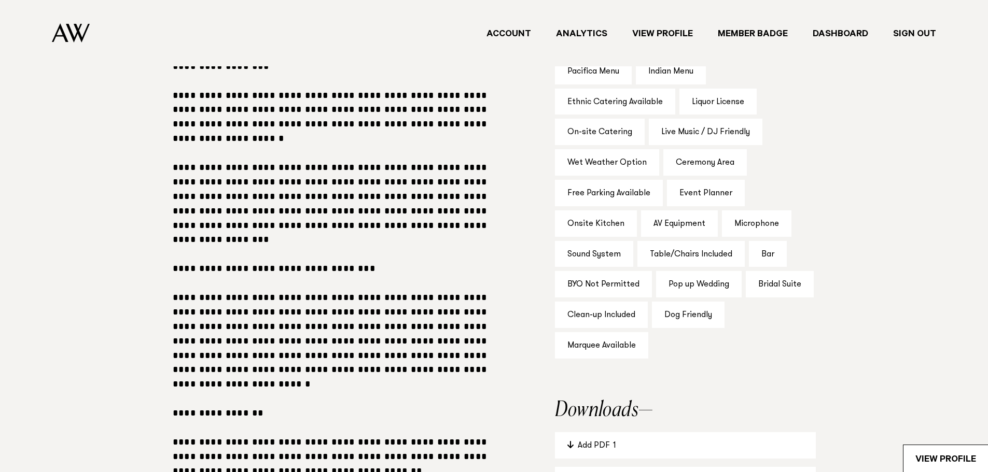
scroll to position [622, 0]
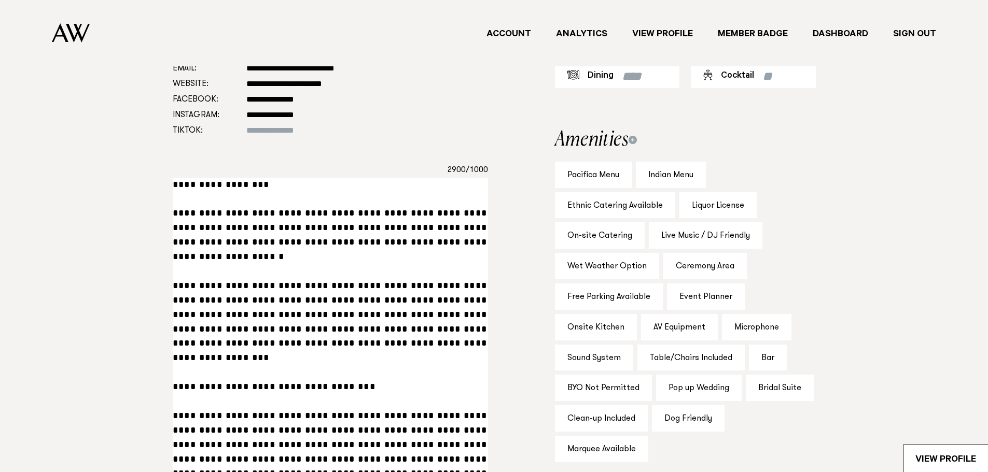
paste textarea "**********"
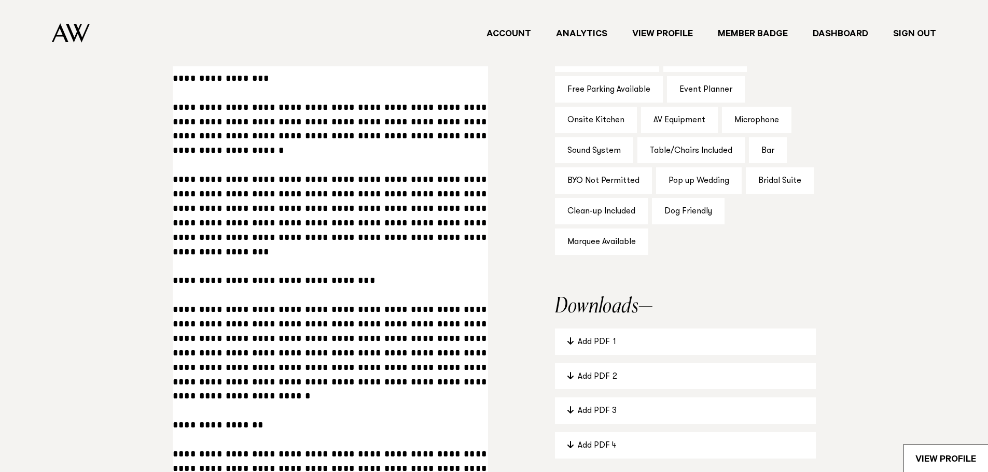
scroll to position [519, 0]
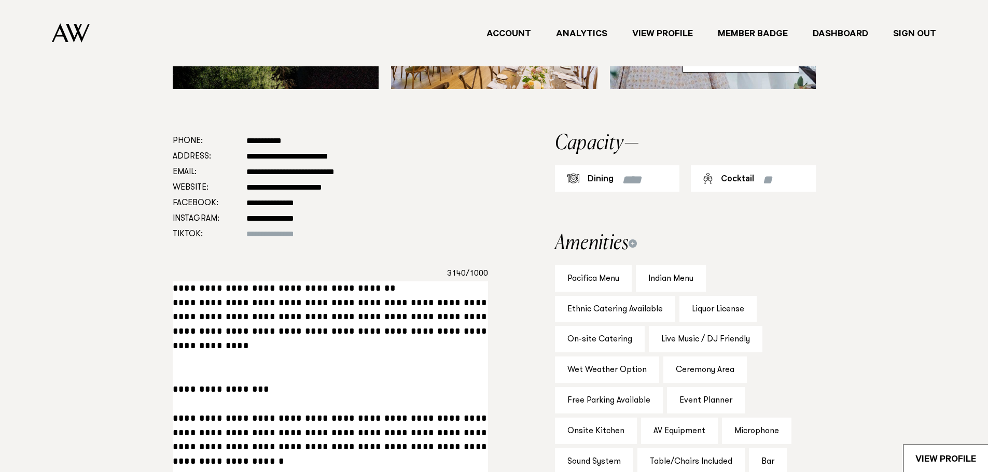
type textarea "**********"
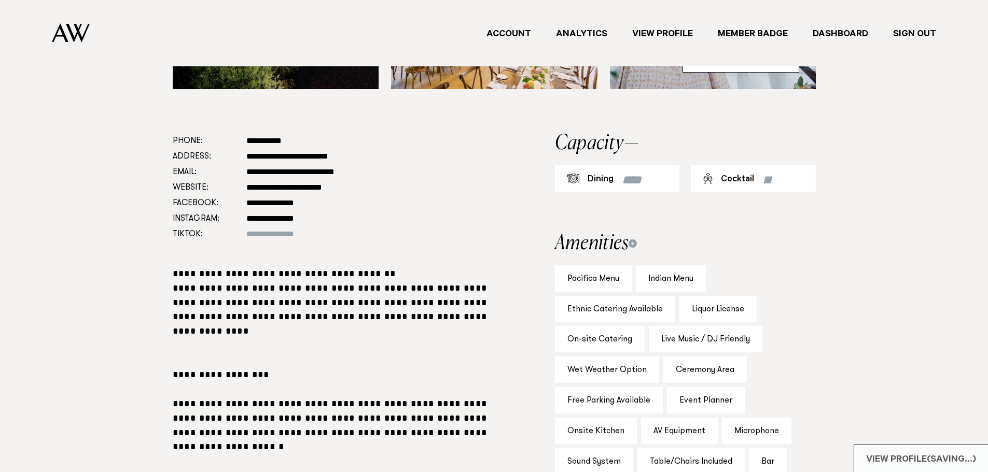
click at [963, 460] on div "View Profile (Saving...)" at bounding box center [921, 458] width 134 height 27
click at [920, 32] on link "Sign Out" at bounding box center [915, 33] width 68 height 14
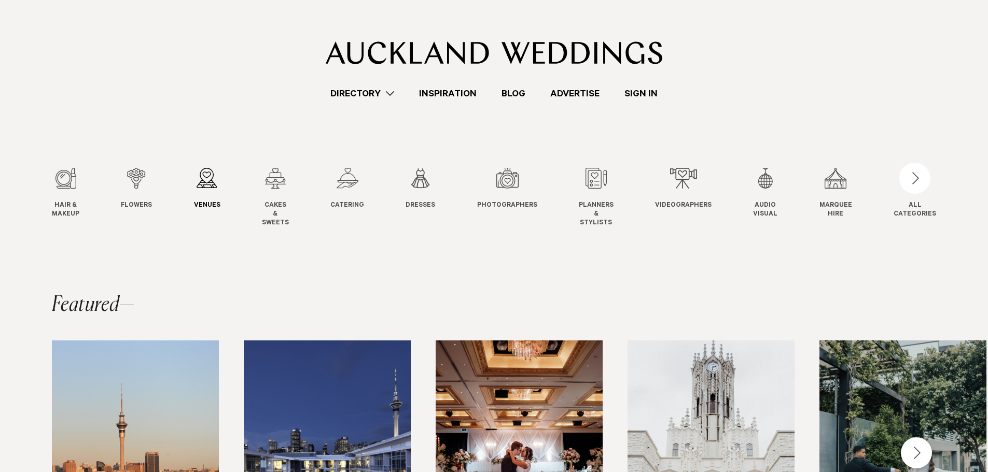
click at [209, 184] on div "3 / 12" at bounding box center [207, 178] width 26 height 21
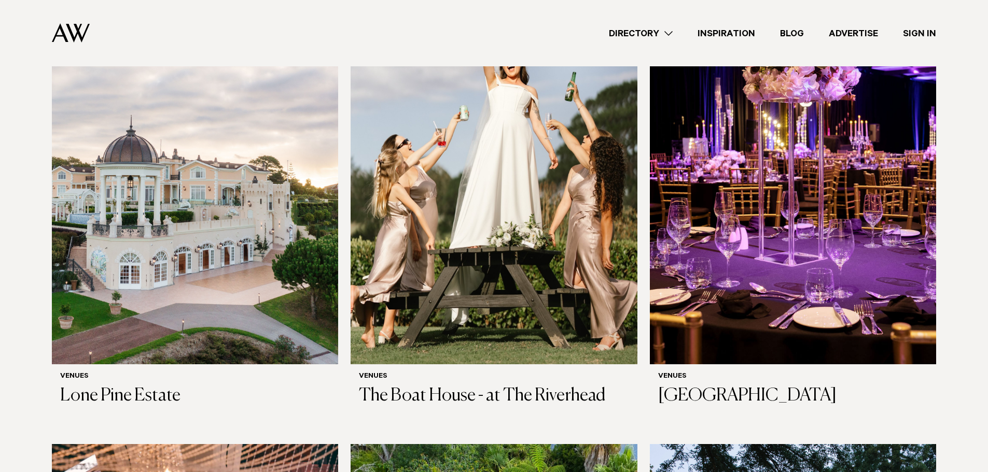
scroll to position [1037, 0]
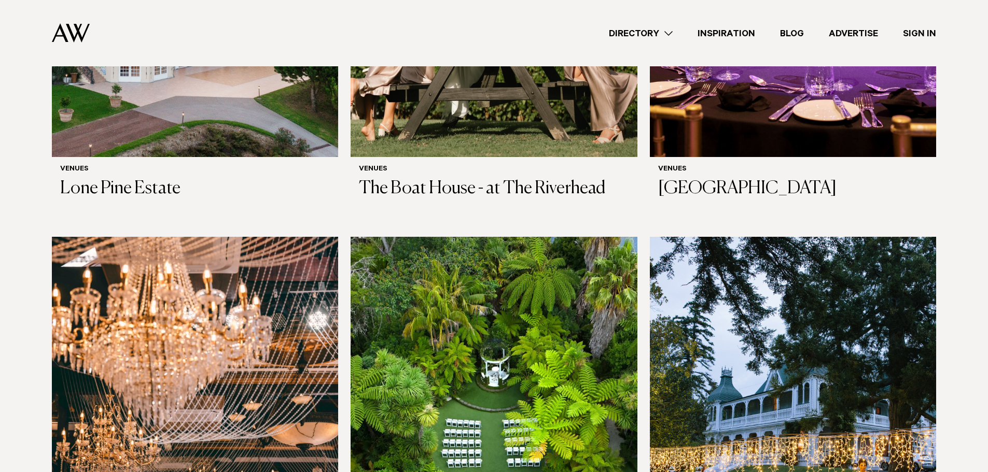
click at [523, 374] on img at bounding box center [494, 429] width 286 height 384
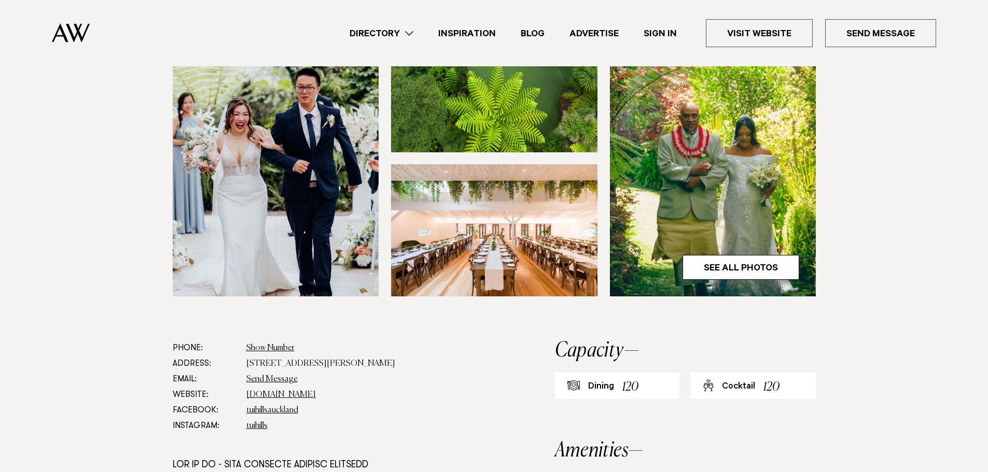
scroll to position [571, 0]
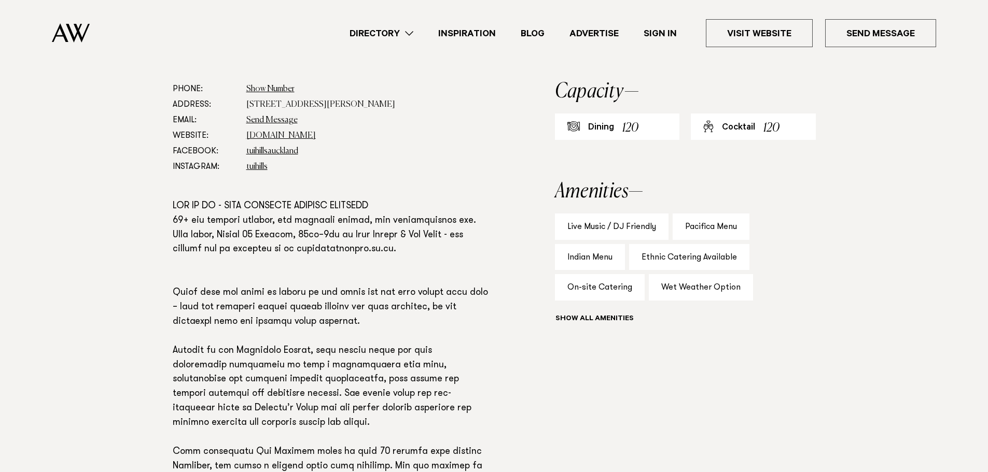
click at [358, 287] on p at bounding box center [330, 344] width 315 height 289
click at [210, 297] on p at bounding box center [330, 344] width 315 height 289
click at [190, 286] on p at bounding box center [330, 344] width 315 height 289
click at [186, 275] on p at bounding box center [330, 344] width 315 height 289
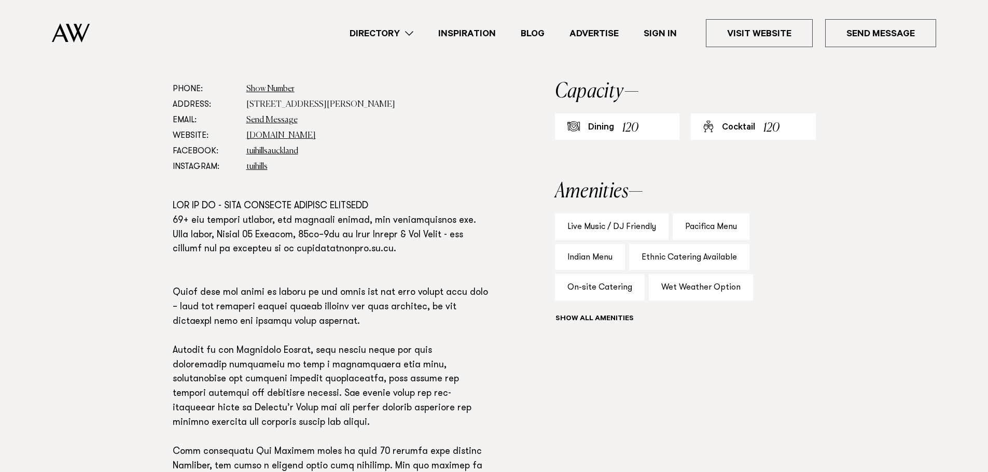
click at [420, 247] on p at bounding box center [330, 344] width 315 height 289
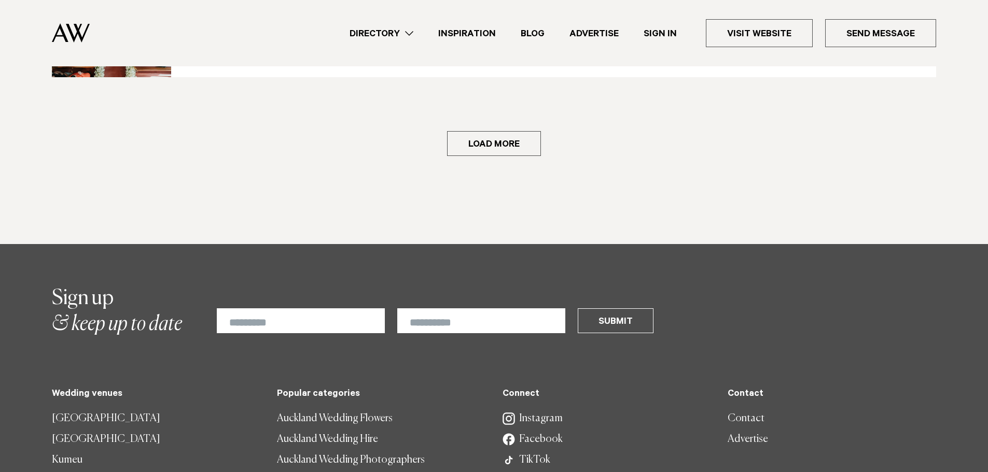
scroll to position [2075, 0]
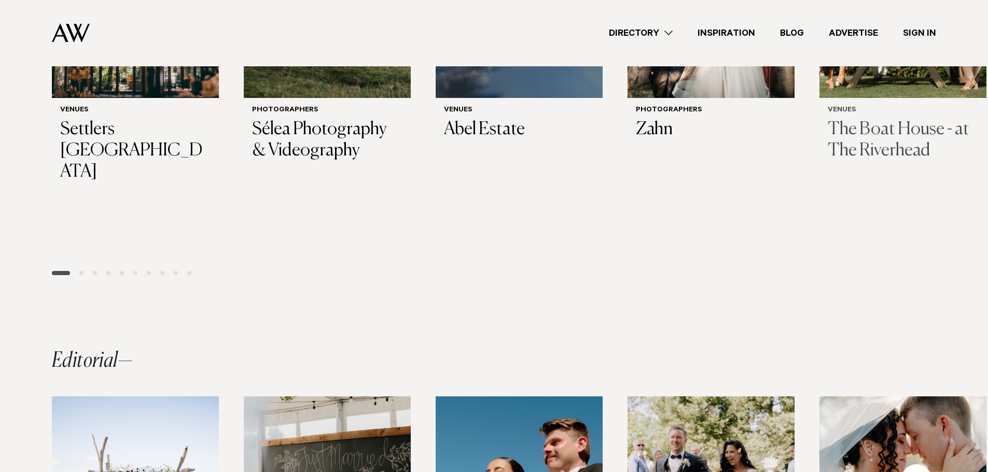
scroll to position [238, 0]
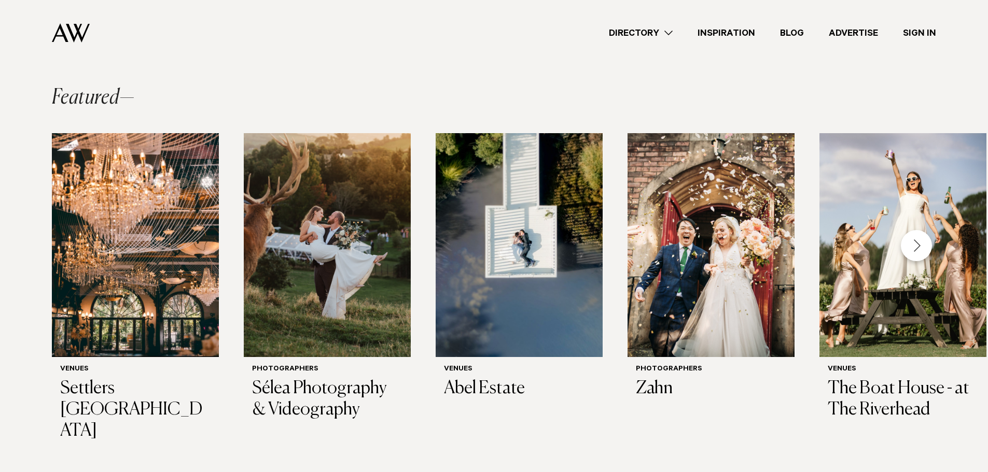
click at [919, 251] on div "Next slide" at bounding box center [916, 245] width 31 height 31
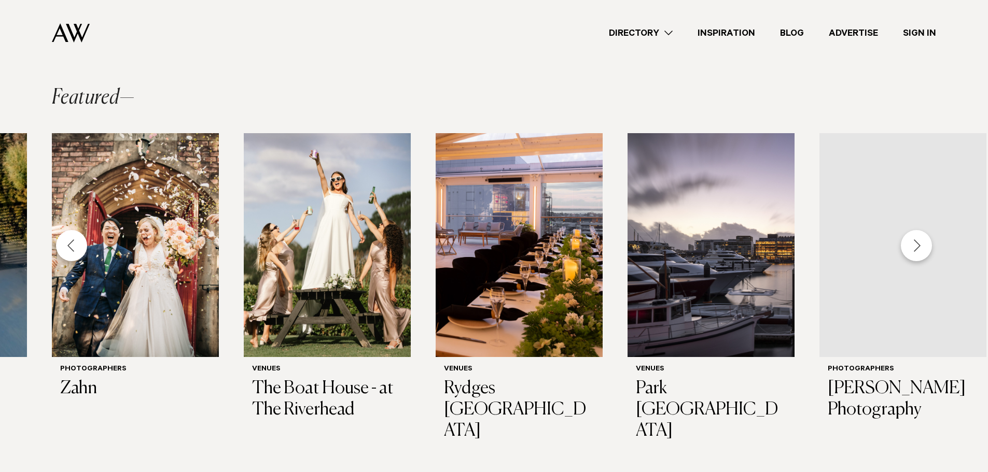
click at [919, 251] on div "Next slide" at bounding box center [916, 245] width 31 height 31
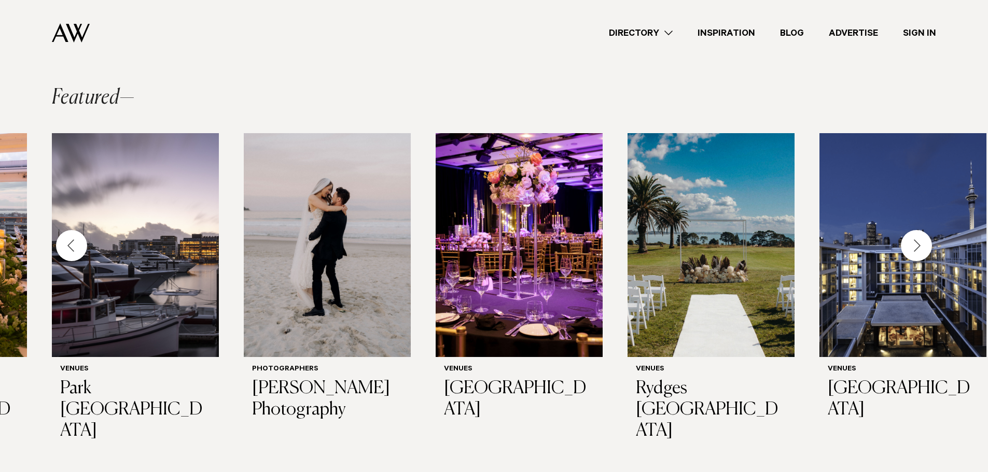
click at [919, 251] on div "Next slide" at bounding box center [916, 245] width 31 height 31
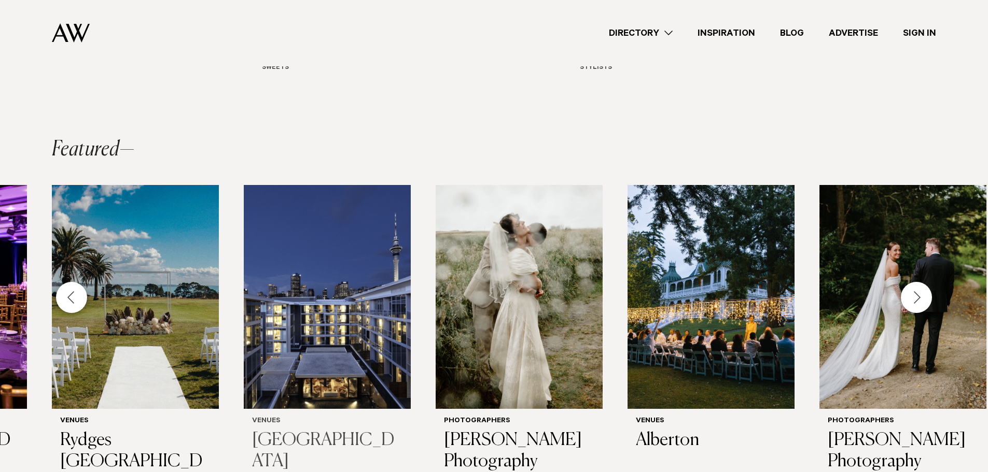
scroll to position [0, 0]
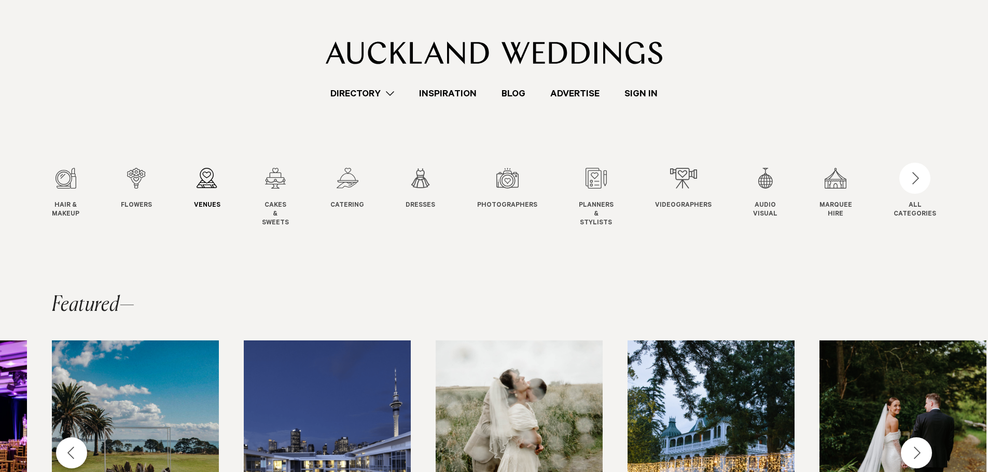
click at [206, 180] on div "3 / 12" at bounding box center [207, 178] width 26 height 21
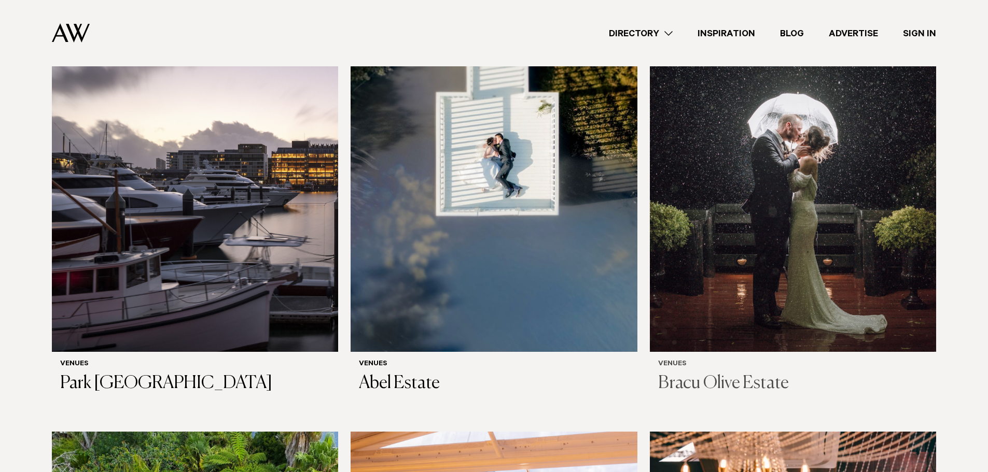
scroll to position [1556, 0]
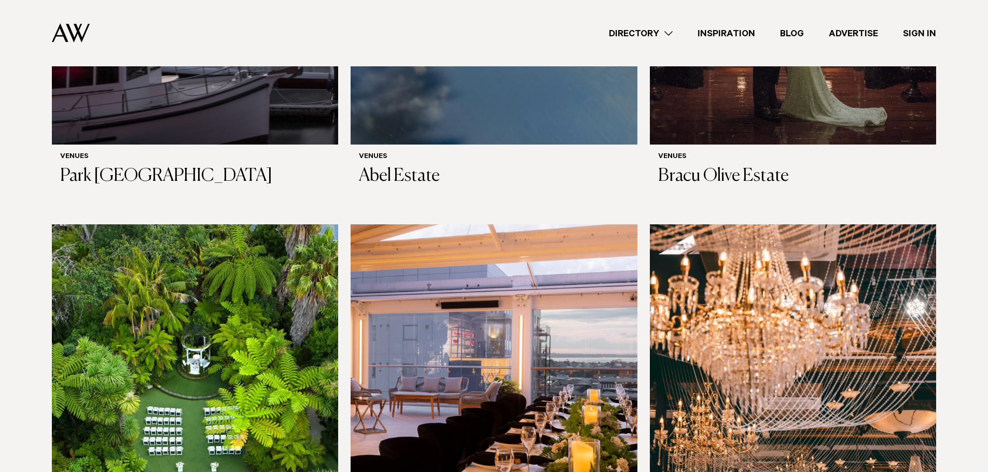
click at [167, 318] on img at bounding box center [195, 417] width 286 height 384
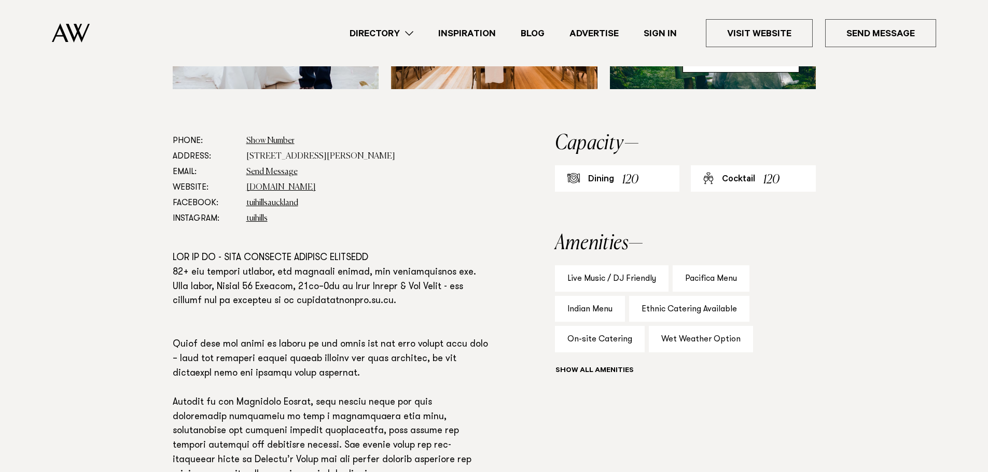
scroll to position [571, 0]
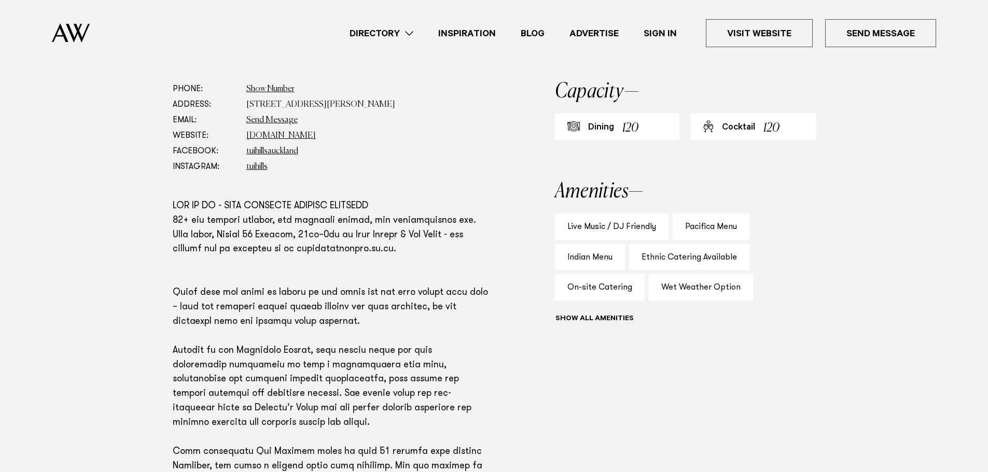
click at [175, 295] on p at bounding box center [330, 344] width 315 height 289
click at [182, 279] on p at bounding box center [330, 344] width 315 height 289
click at [178, 270] on p at bounding box center [330, 344] width 315 height 289
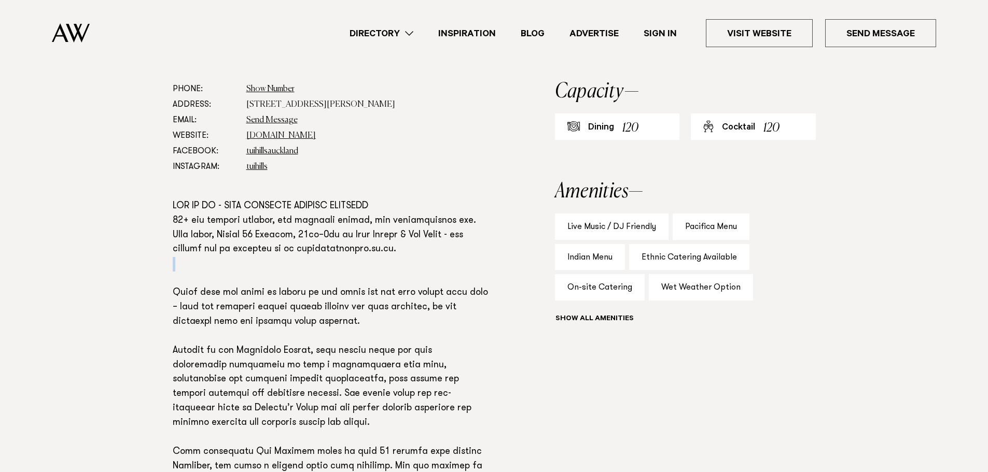
click at [652, 31] on link "Sign In" at bounding box center [660, 33] width 58 height 14
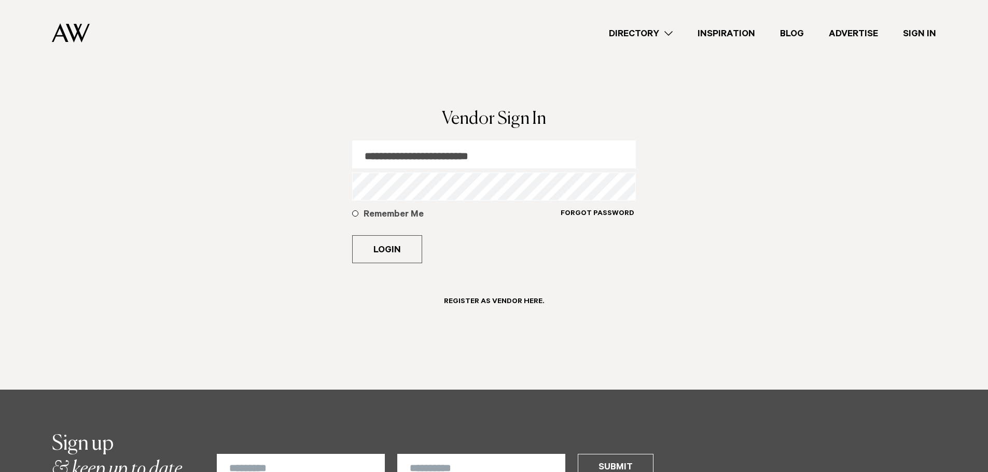
click at [406, 158] on input "**********" at bounding box center [494, 155] width 284 height 28
type input "**********"
click at [387, 248] on button "Login" at bounding box center [387, 249] width 70 height 28
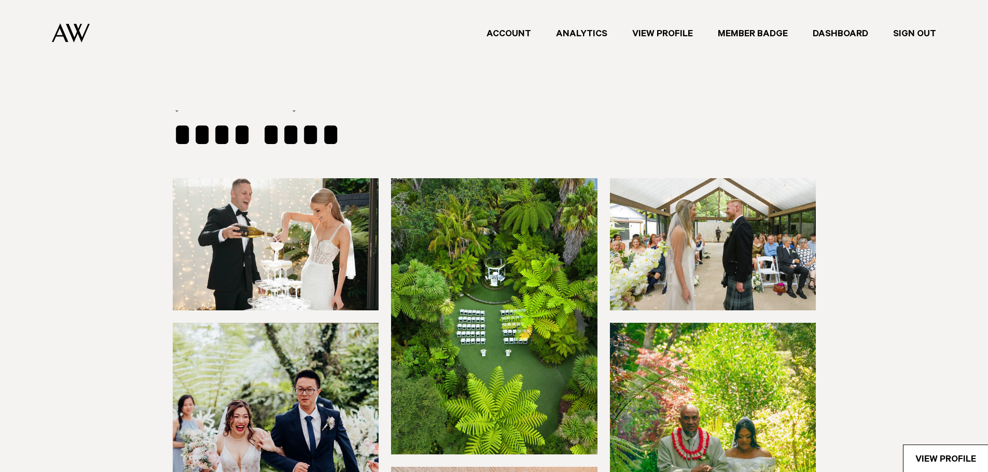
type input "**********"
select select "*"
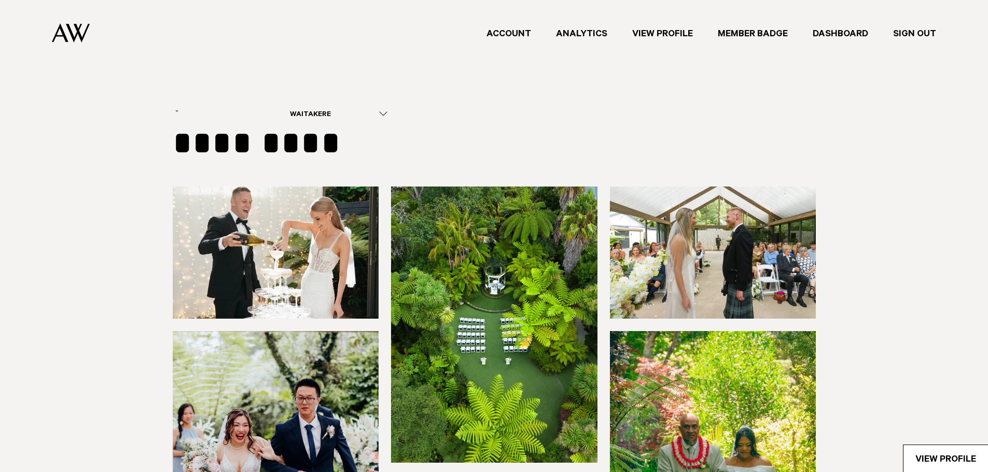
select select "***"
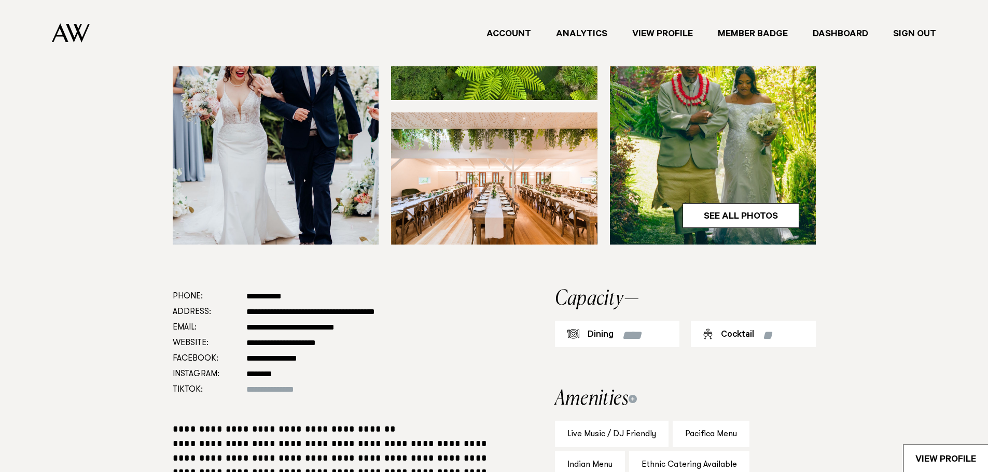
scroll to position [571, 0]
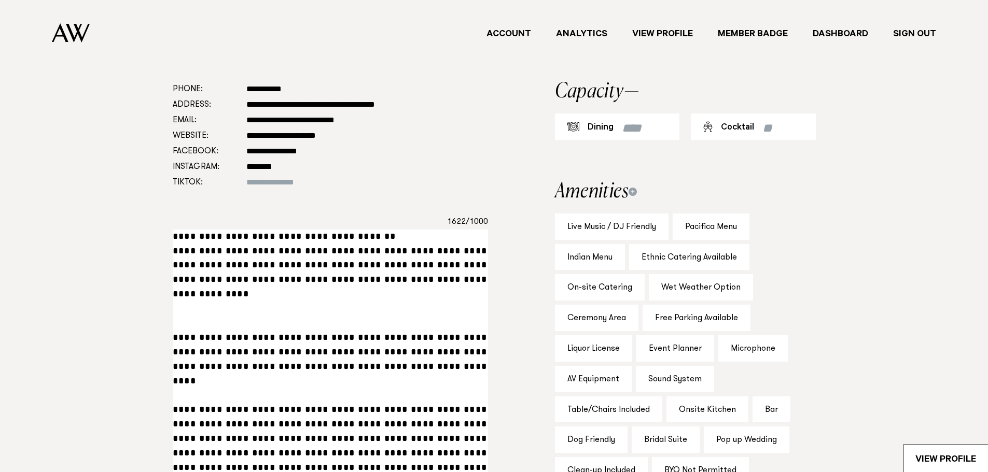
click at [180, 289] on textarea at bounding box center [330, 468] width 315 height 477
drag, startPoint x: 234, startPoint y: 309, endPoint x: 168, endPoint y: 307, distance: 66.4
click at [168, 307] on div "**********" at bounding box center [494, 416] width 730 height 670
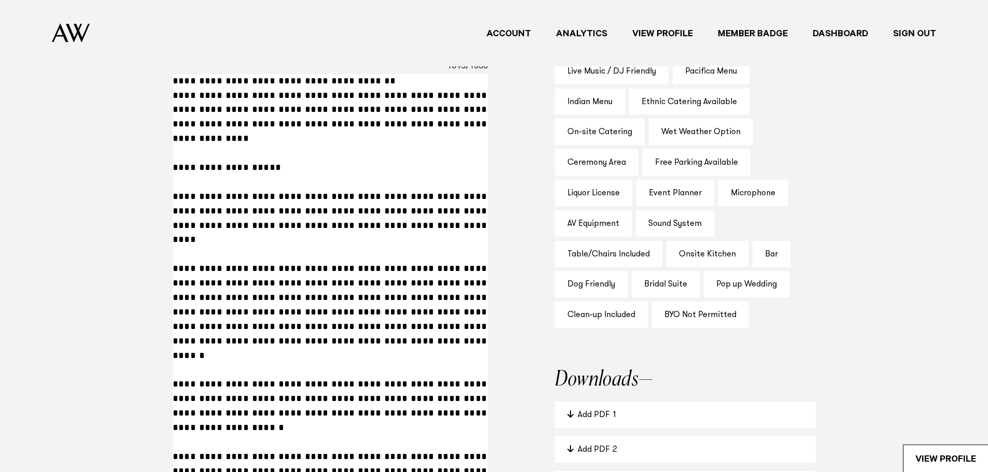
scroll to position [778, 0]
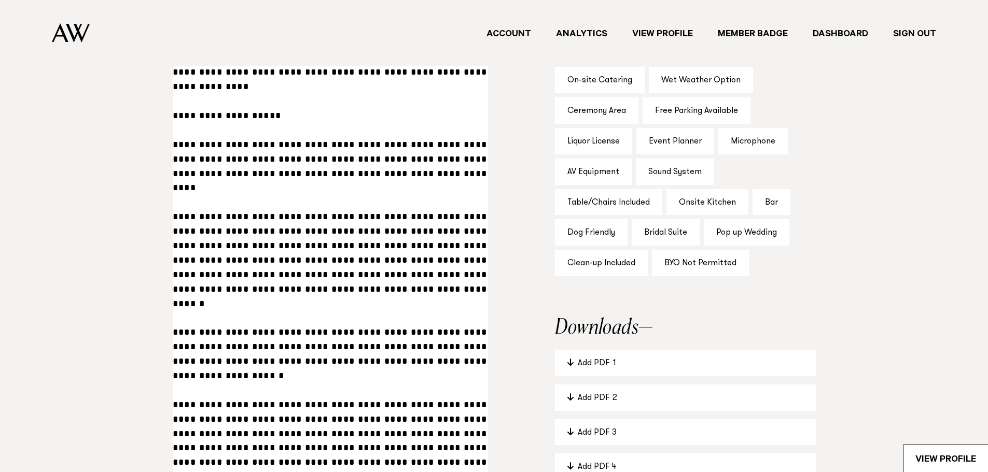
click at [174, 346] on textarea at bounding box center [330, 268] width 315 height 492
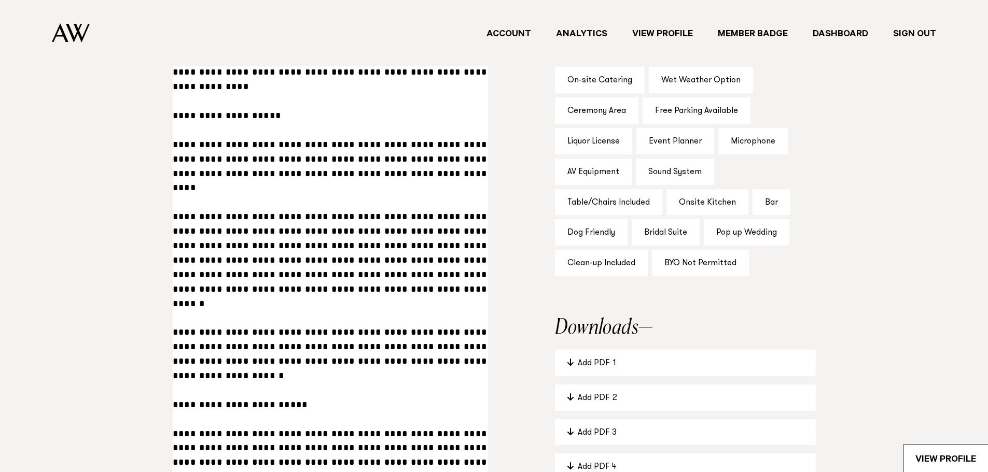
drag, startPoint x: 217, startPoint y: 342, endPoint x: 227, endPoint y: 354, distance: 15.6
click at [217, 342] on textarea at bounding box center [330, 282] width 315 height 521
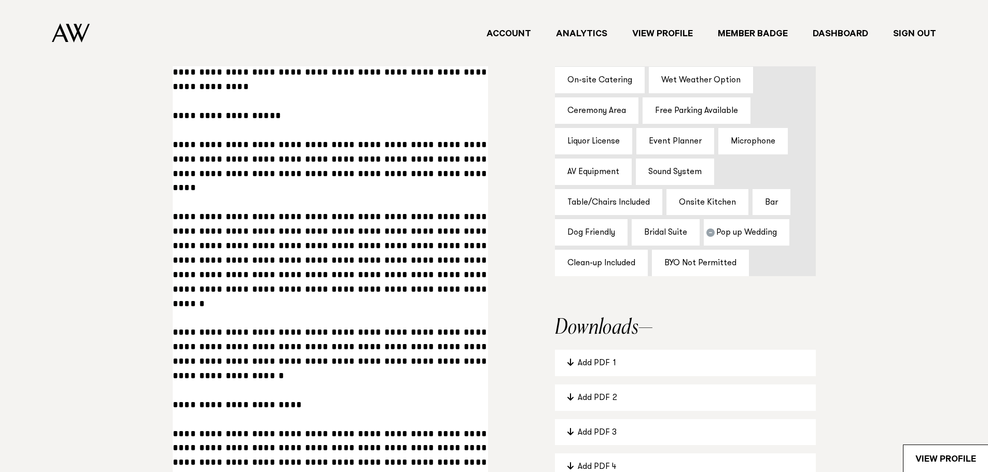
scroll to position [830, 0]
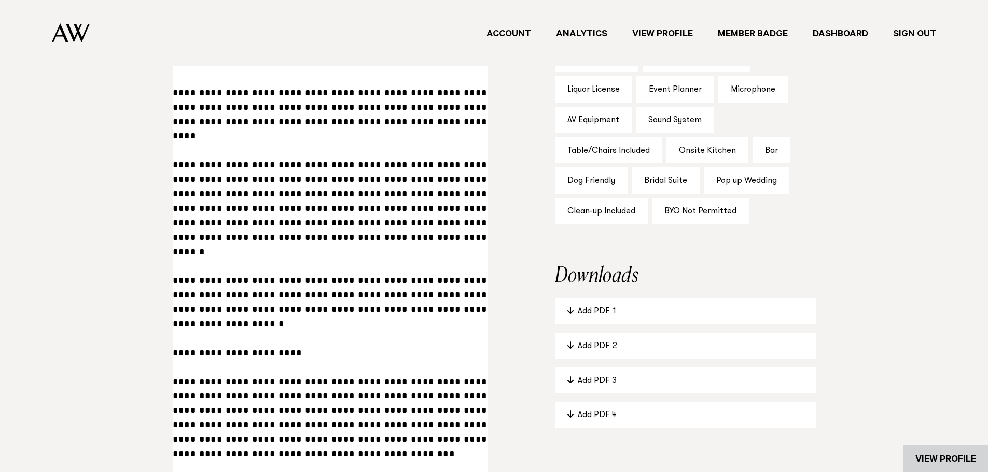
type textarea "**********"
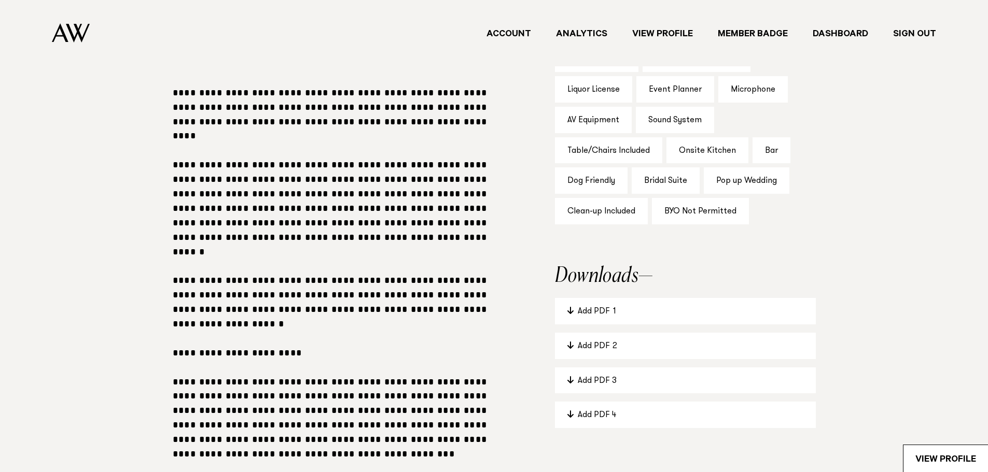
scroll to position [815, 0]
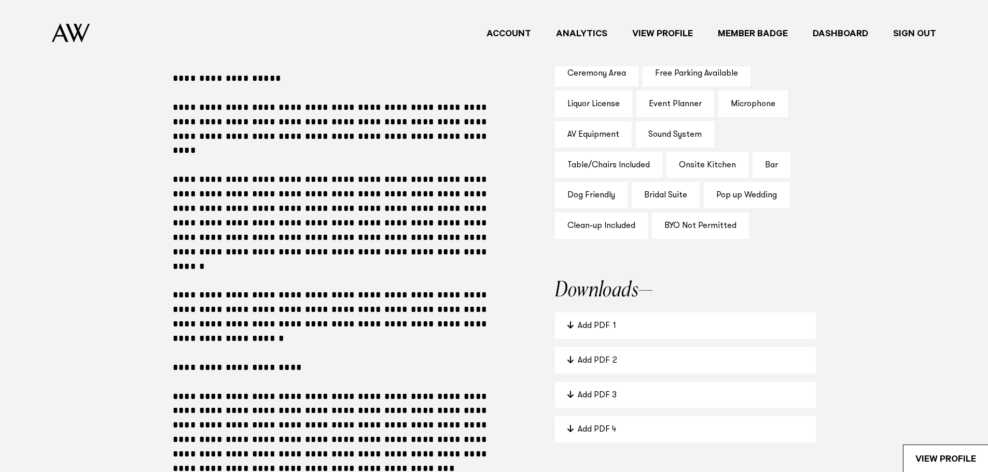
click at [945, 457] on div "View Profile" at bounding box center [945, 458] width 85 height 27
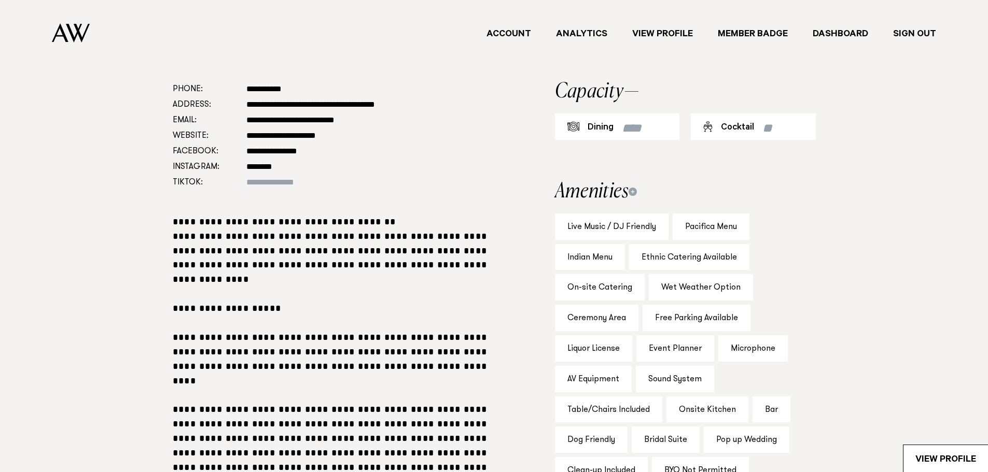
scroll to position [415, 0]
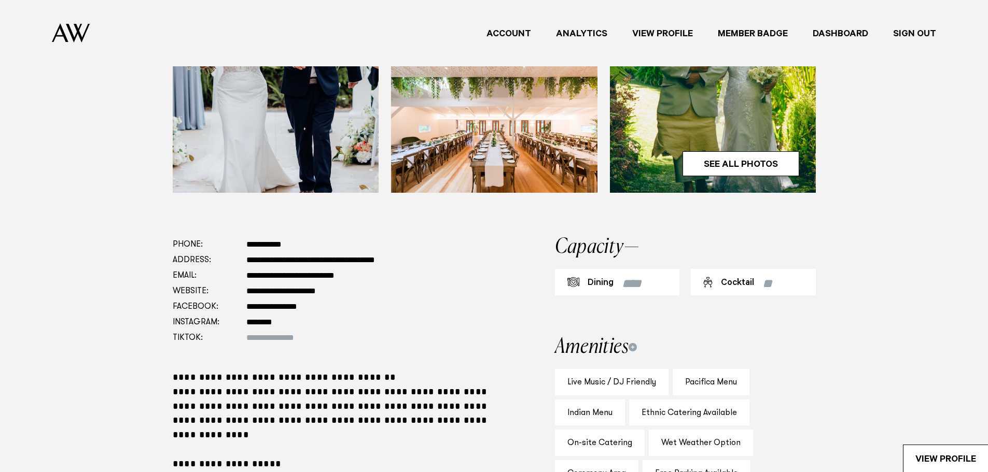
click at [918, 37] on link "Sign Out" at bounding box center [915, 33] width 68 height 14
